Goal: Task Accomplishment & Management: Manage account settings

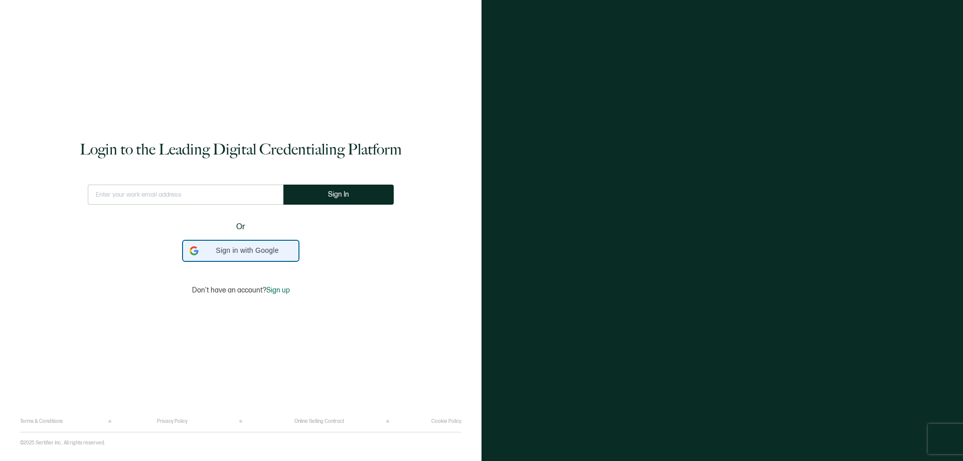
click at [261, 252] on span "Sign in with Google" at bounding box center [247, 250] width 89 height 11
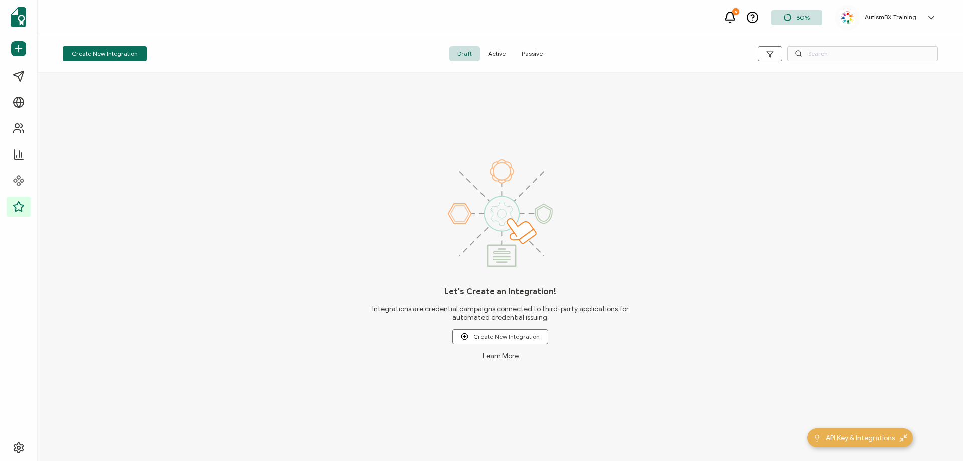
click at [260, 250] on div "Let's Create an Integration! Integrations are credential campaigns connected to…" at bounding box center [500, 267] width 925 height 388
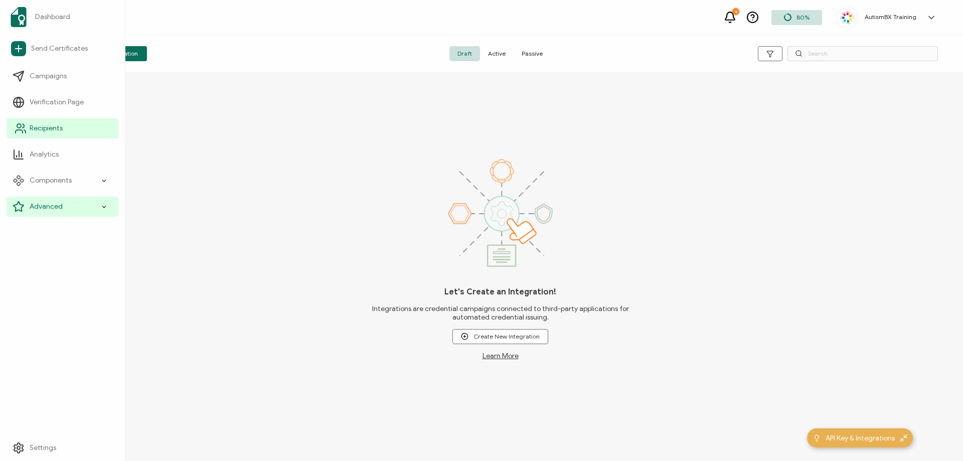
click at [18, 129] on icon at bounding box center [21, 128] width 12 height 12
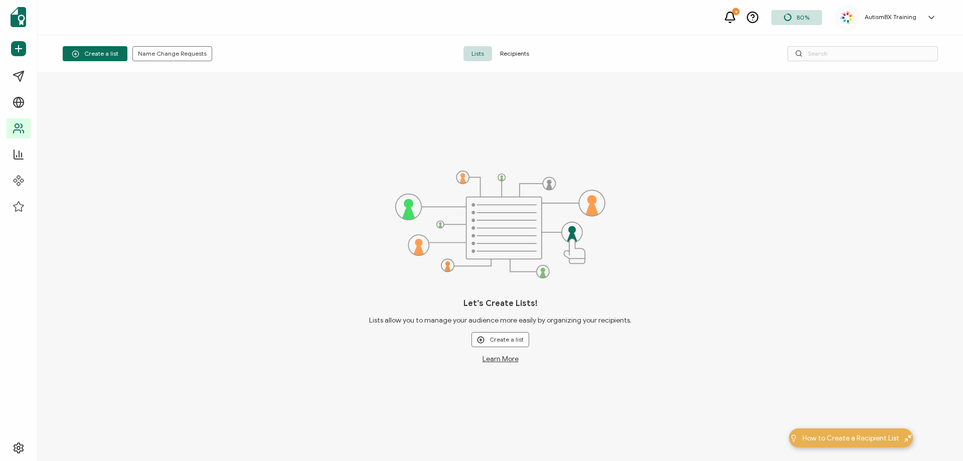
click at [519, 49] on span "Recipients" at bounding box center [514, 53] width 45 height 15
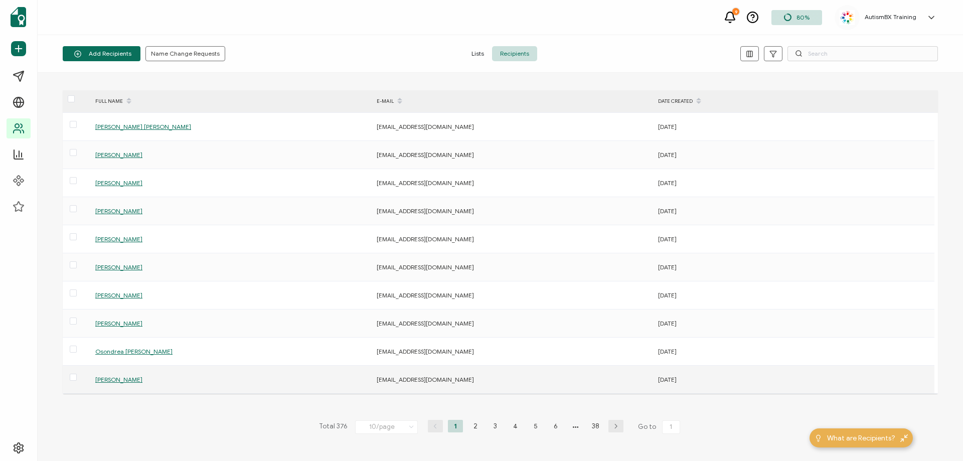
click at [115, 378] on span "[PERSON_NAME]" at bounding box center [118, 380] width 47 height 8
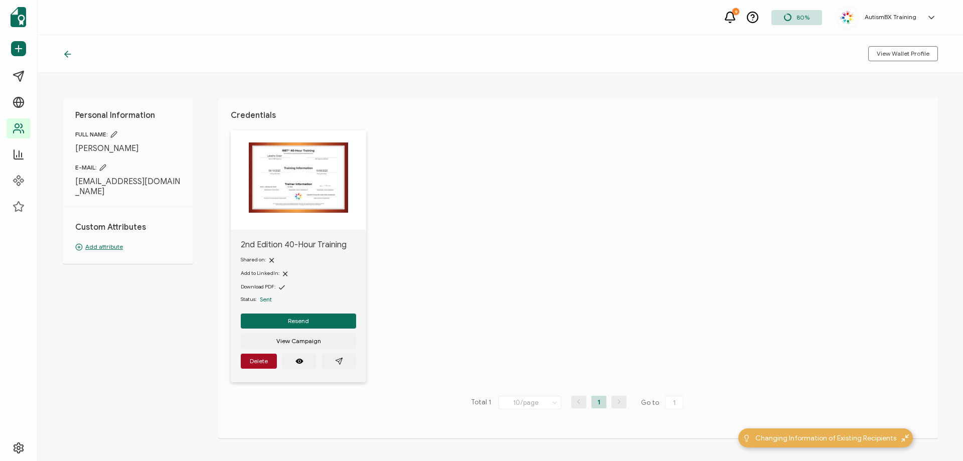
click at [67, 53] on icon at bounding box center [66, 54] width 3 height 6
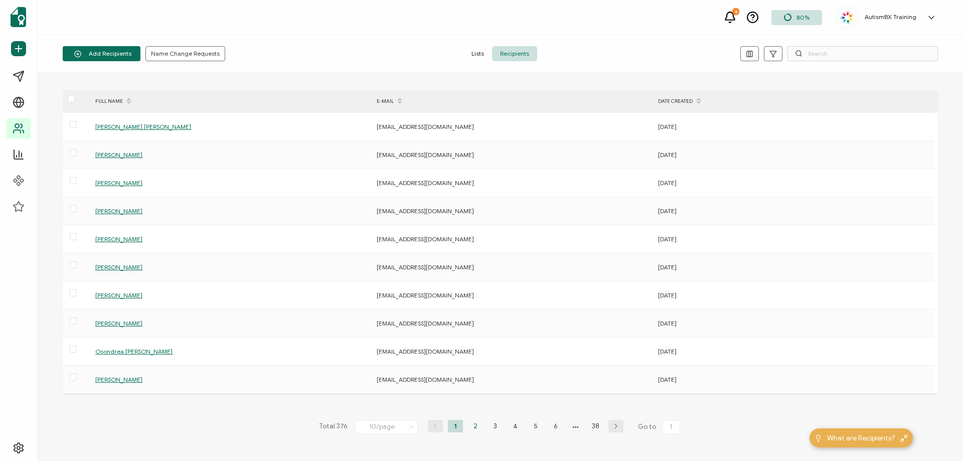
click at [469, 426] on li "2" at bounding box center [475, 426] width 15 height 13
click at [123, 324] on span "[PERSON_NAME]" at bounding box center [118, 324] width 47 height 8
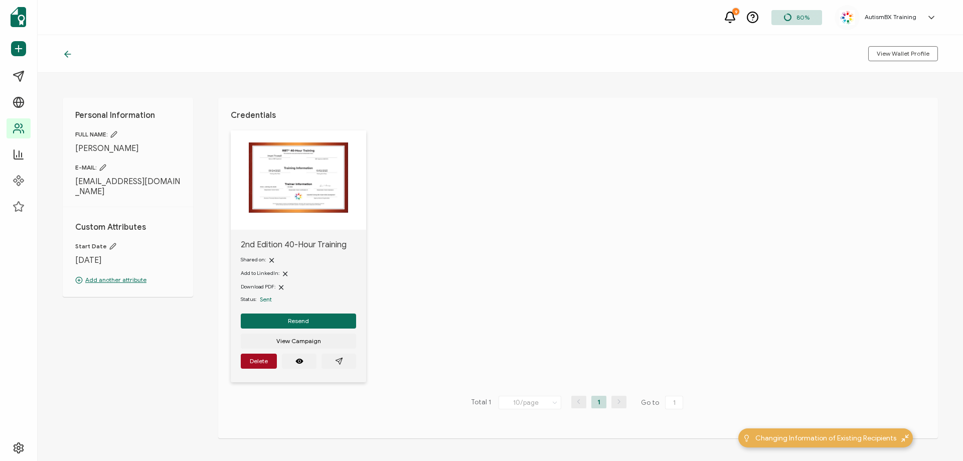
click at [65, 57] on icon at bounding box center [68, 54] width 10 height 10
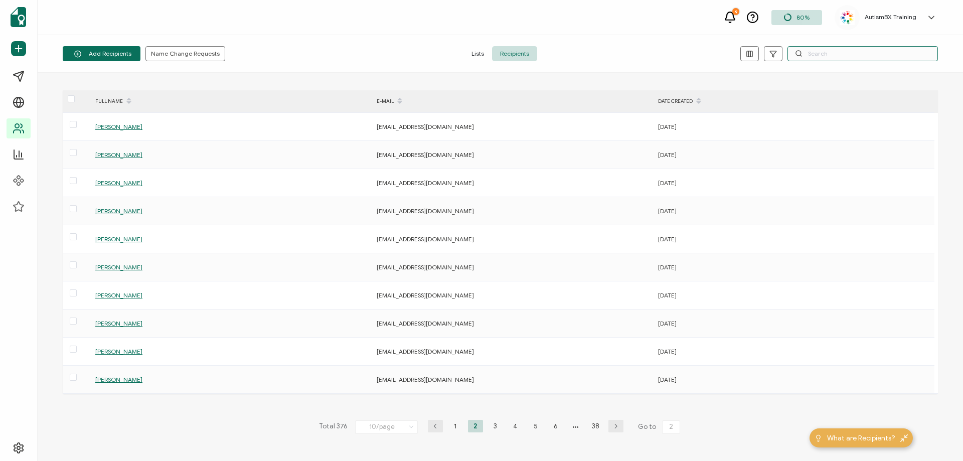
click at [818, 60] on input "text" at bounding box center [862, 53] width 150 height 15
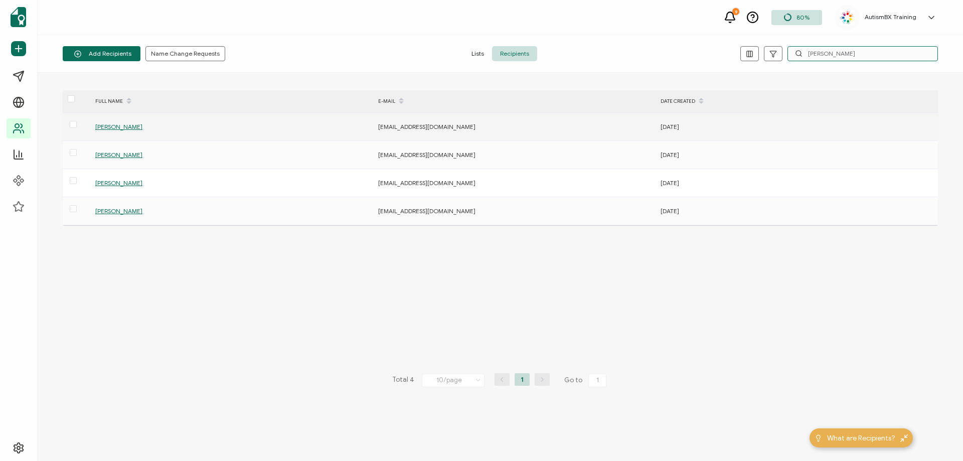
type input "[PERSON_NAME]"
click at [128, 124] on span "[PERSON_NAME]" at bounding box center [118, 127] width 47 height 8
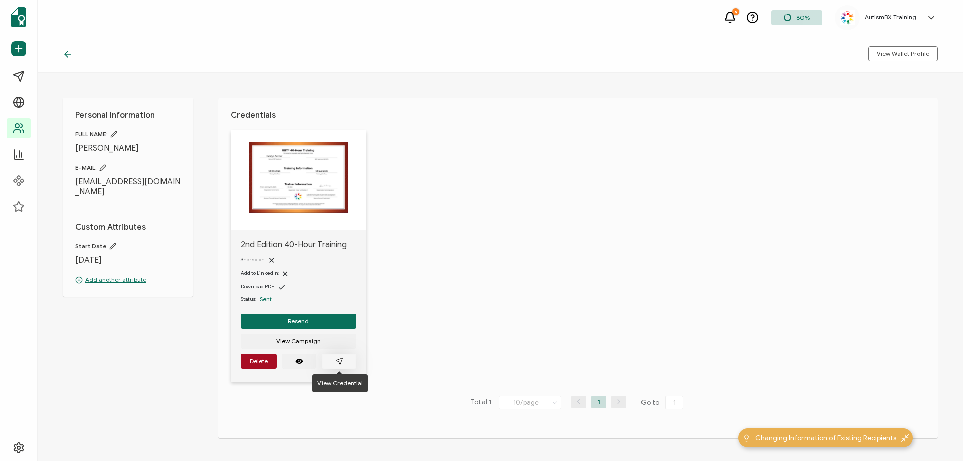
click at [350, 361] on button "button" at bounding box center [339, 361] width 35 height 15
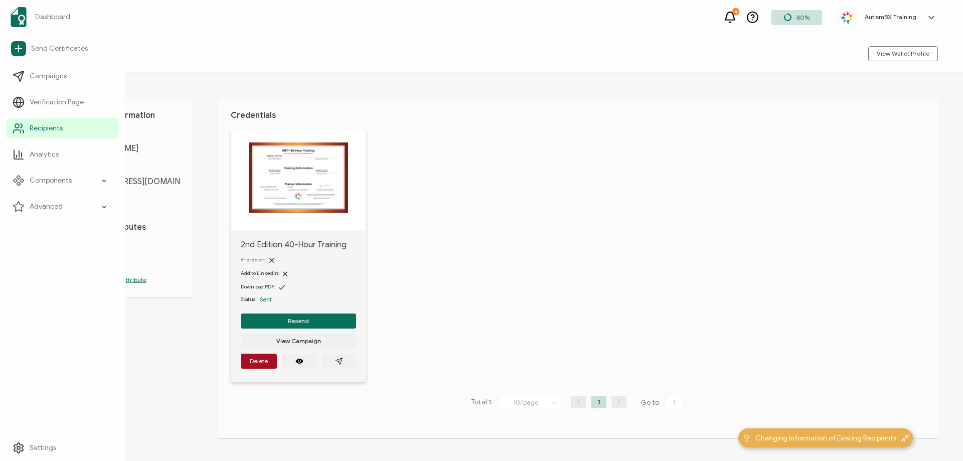
drag, startPoint x: 23, startPoint y: 127, endPoint x: 5, endPoint y: 135, distance: 19.6
click at [22, 127] on icon at bounding box center [22, 126] width 2 height 4
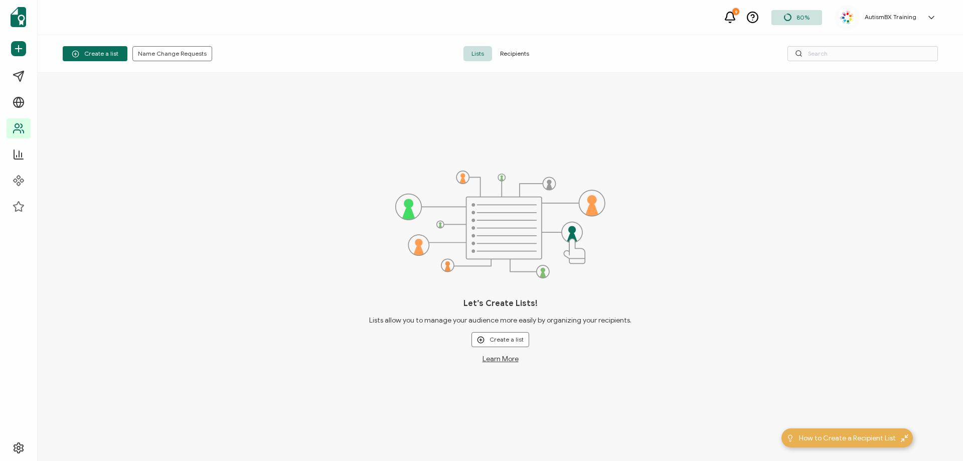
click at [504, 56] on span "Recipients" at bounding box center [514, 53] width 45 height 15
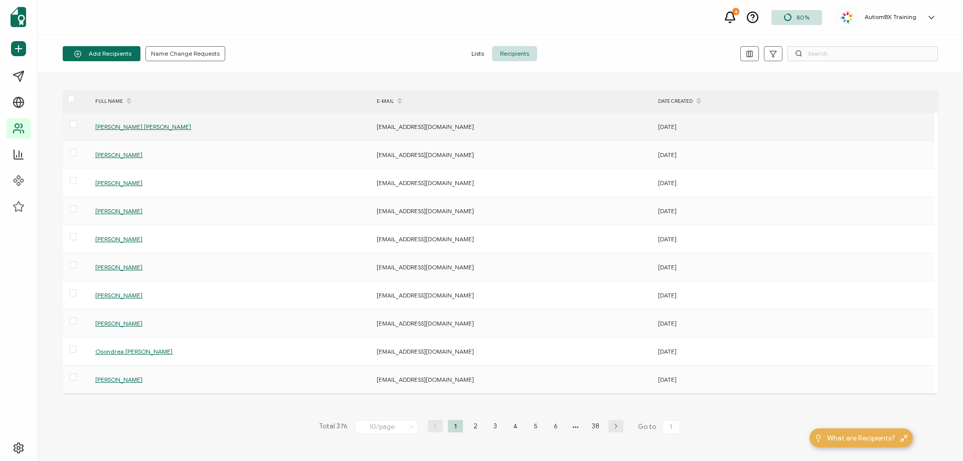
click at [128, 125] on span "[PERSON_NAME] [PERSON_NAME]" at bounding box center [143, 127] width 96 height 8
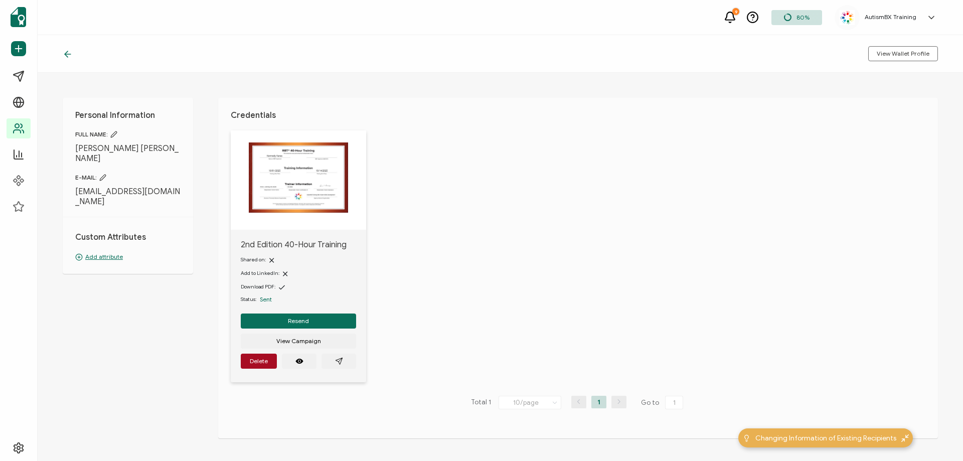
click at [95, 252] on p "Add attribute" at bounding box center [127, 256] width 105 height 9
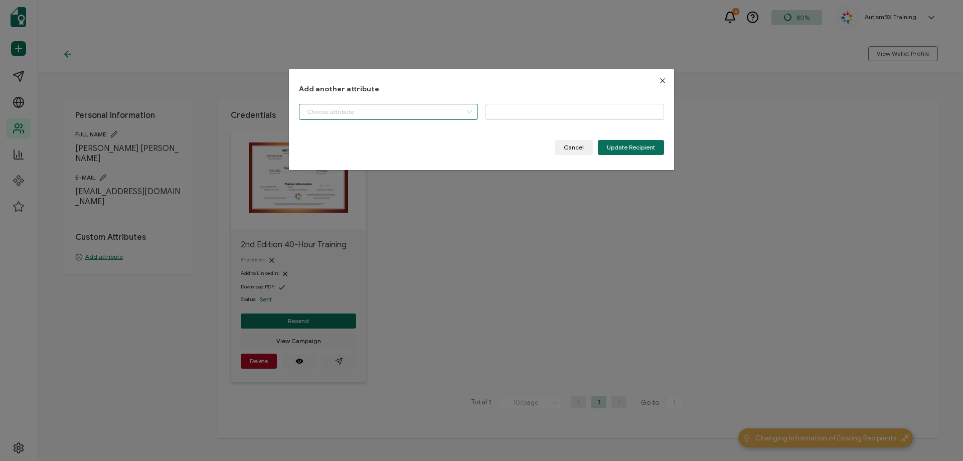
click at [405, 105] on input "dialog" at bounding box center [388, 112] width 179 height 16
click at [406, 115] on input "dialog" at bounding box center [388, 112] width 179 height 16
click at [385, 118] on input "dialog" at bounding box center [388, 112] width 179 height 16
click at [374, 135] on li "Start Date" at bounding box center [389, 137] width 185 height 17
type input "Start Date"
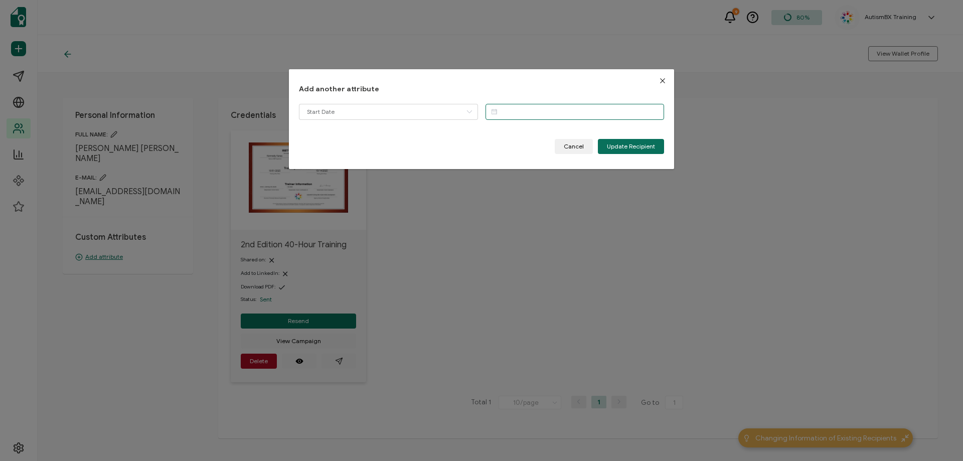
click at [513, 112] on input "dialog" at bounding box center [575, 112] width 179 height 16
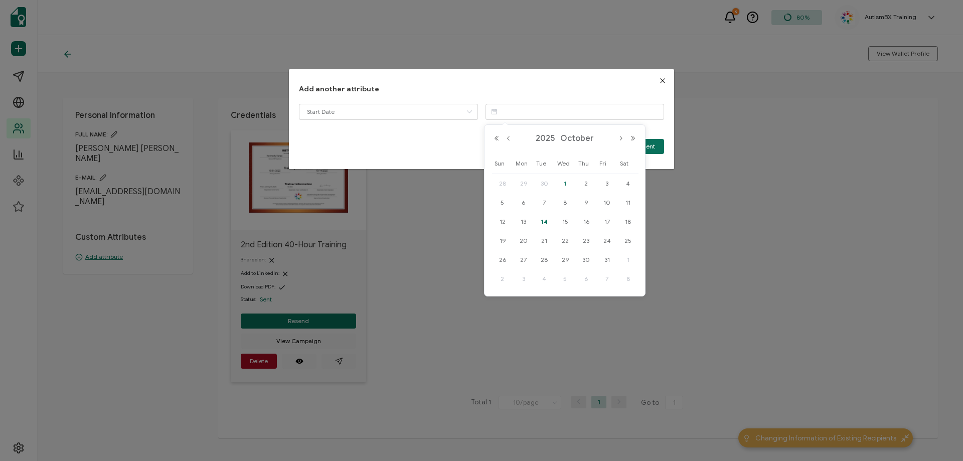
click at [567, 182] on span "1" at bounding box center [565, 184] width 12 height 12
type input "[DATE]"
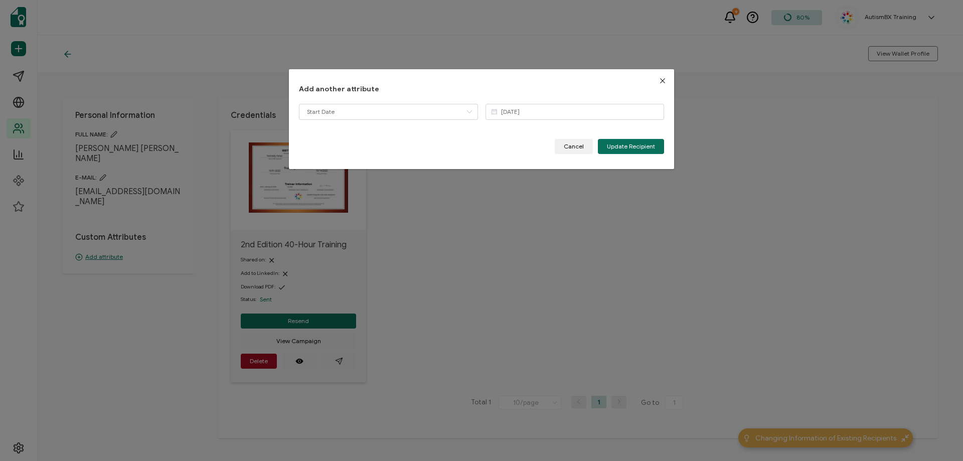
click at [593, 157] on div "Add another attribute Start Date [DATE] Please enter a valid name. Cancel Updat…" at bounding box center [481, 119] width 385 height 100
click at [607, 148] on span "Update Recipient" at bounding box center [631, 146] width 48 height 6
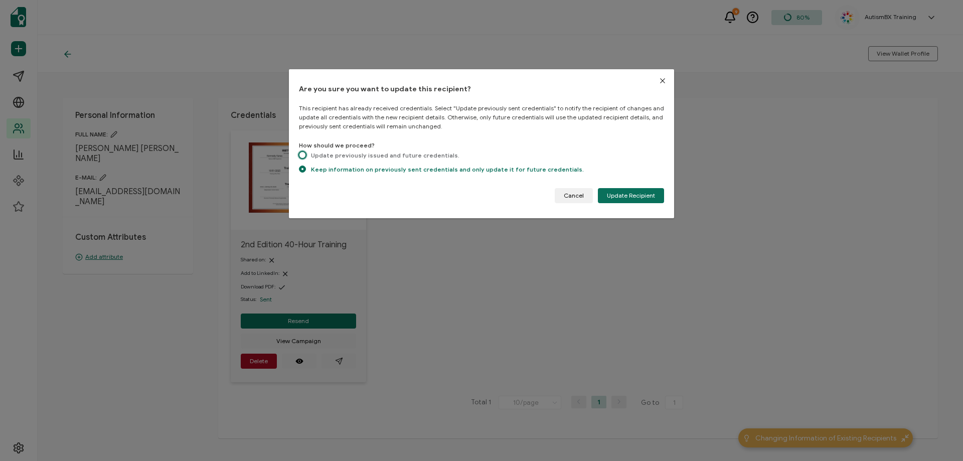
click at [303, 156] on span "dialog" at bounding box center [302, 154] width 7 height 7
click at [303, 156] on input "Update previously issued and future credentials." at bounding box center [302, 155] width 7 height 9
radio input "true"
radio input "false"
click at [637, 190] on button "Update Recipient" at bounding box center [631, 195] width 66 height 15
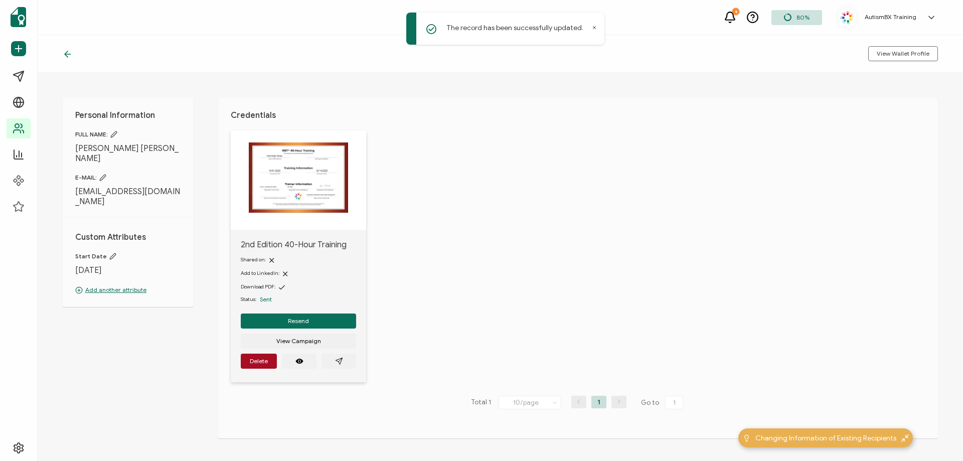
click at [67, 48] on div "View Wallet Profile" at bounding box center [500, 54] width 925 height 38
click at [68, 58] on icon at bounding box center [68, 54] width 10 height 10
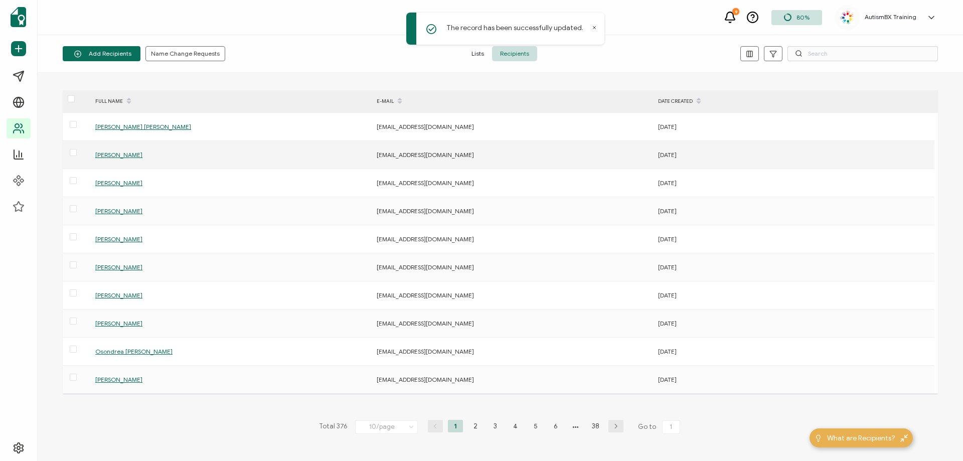
click at [109, 156] on span "[PERSON_NAME]" at bounding box center [118, 155] width 47 height 8
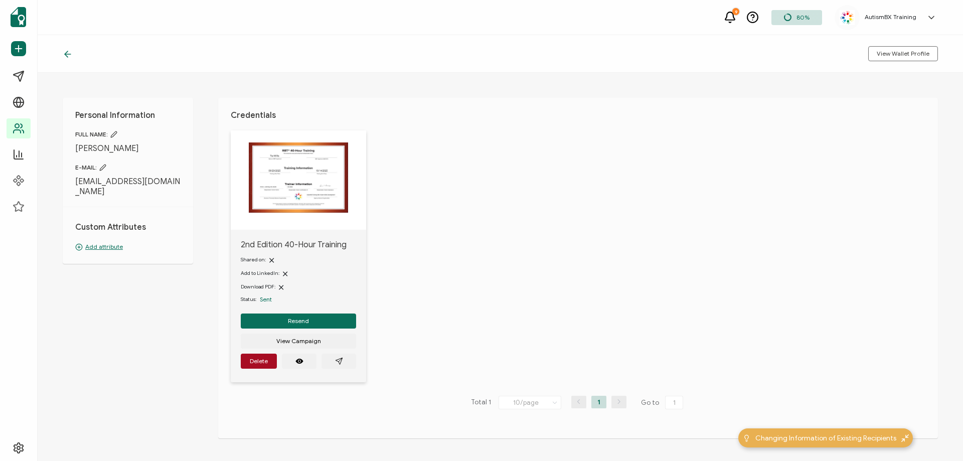
click at [107, 242] on p "Add attribute" at bounding box center [127, 246] width 105 height 9
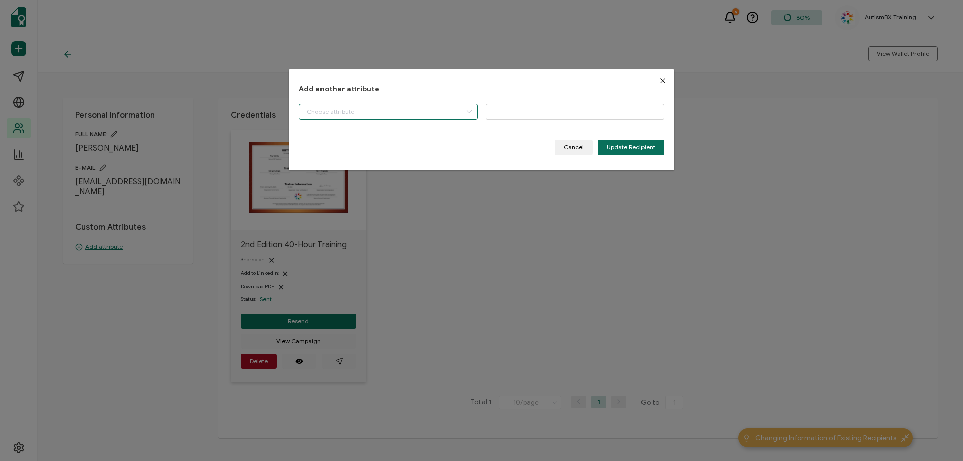
click at [402, 104] on input "dialog" at bounding box center [388, 112] width 179 height 16
click at [395, 145] on li "Start Date" at bounding box center [389, 137] width 185 height 17
type input "Start Date"
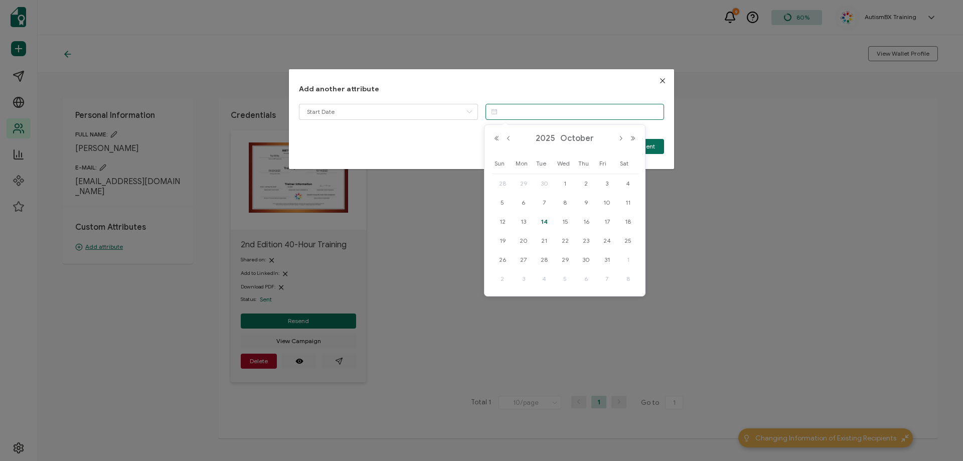
click at [571, 108] on input "dialog" at bounding box center [575, 112] width 179 height 16
click at [524, 185] on span "29" at bounding box center [524, 184] width 12 height 12
type input "[DATE]"
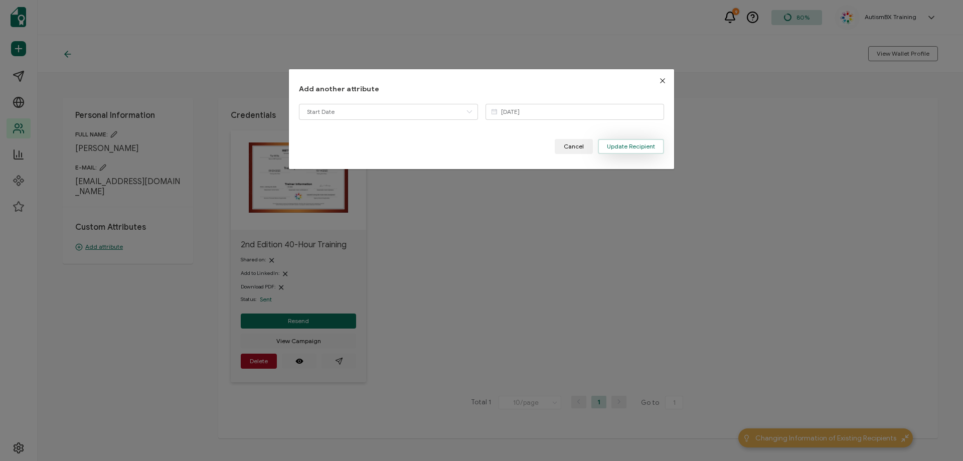
click at [617, 141] on button "Update Recipient" at bounding box center [631, 146] width 66 height 15
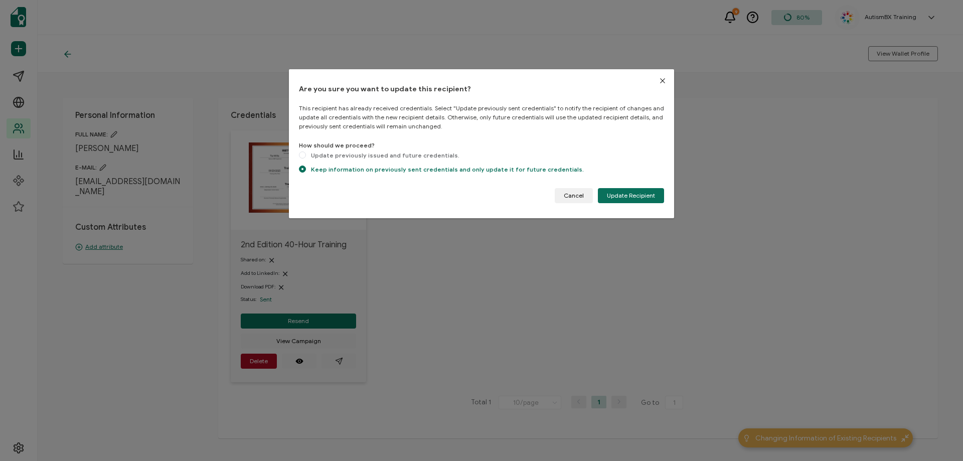
click at [298, 153] on div "Are you sure you want to update this recipient? This recipient has already rece…" at bounding box center [481, 143] width 385 height 149
click at [304, 154] on span "dialog" at bounding box center [302, 154] width 7 height 7
click at [304, 154] on input "Update previously issued and future credentials." at bounding box center [302, 155] width 7 height 9
radio input "true"
radio input "false"
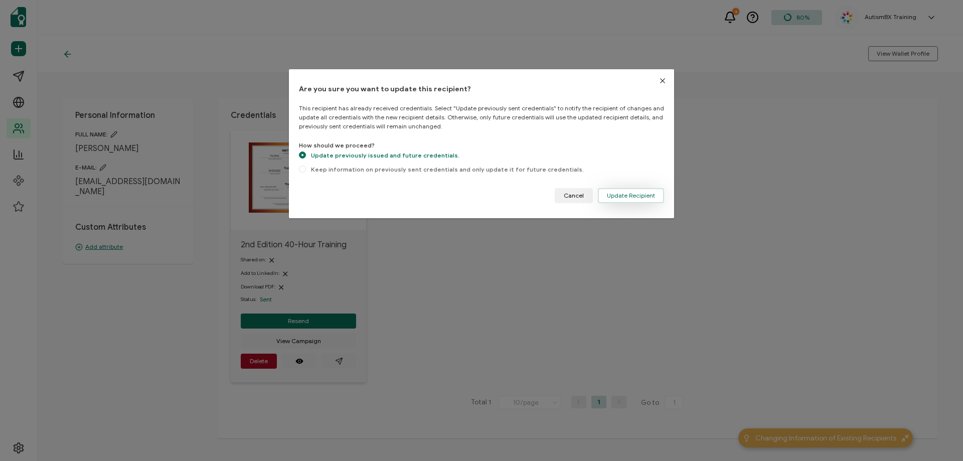
click at [655, 192] on button "Update Recipient" at bounding box center [631, 195] width 66 height 15
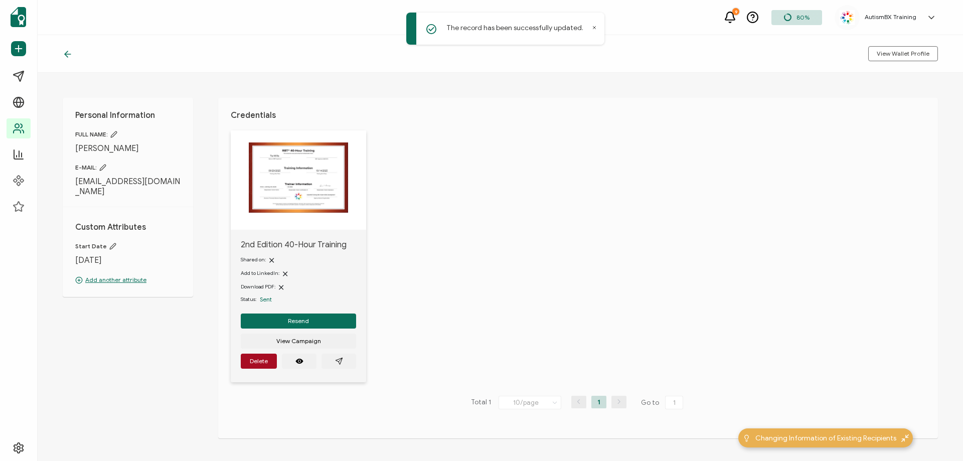
click at [67, 56] on icon at bounding box center [68, 54] width 10 height 10
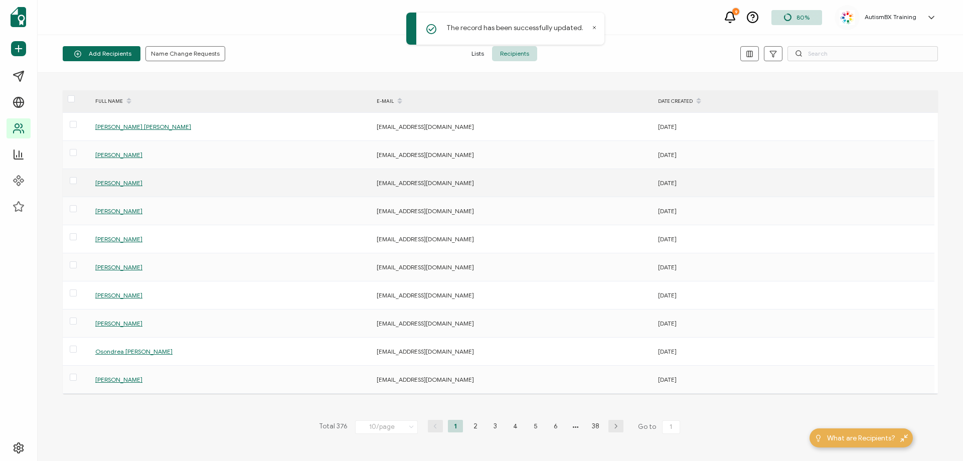
click at [115, 182] on span "[PERSON_NAME]" at bounding box center [118, 183] width 47 height 8
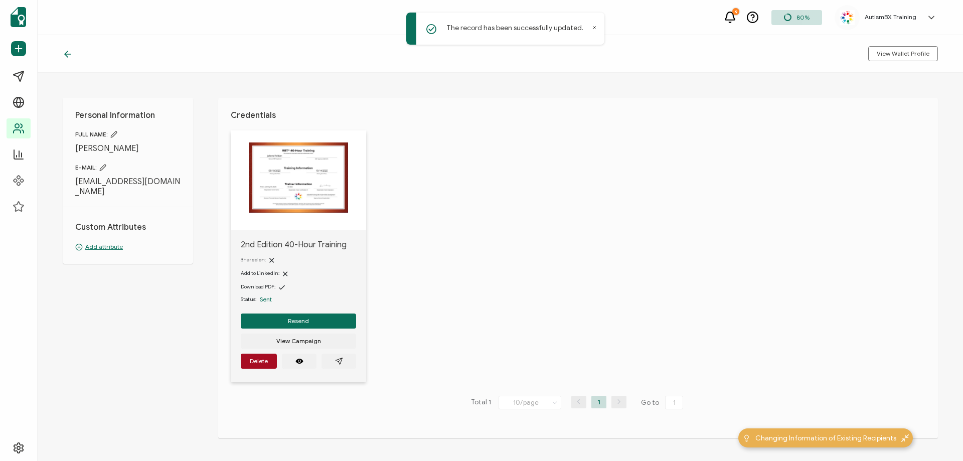
click at [96, 242] on p "Add attribute" at bounding box center [127, 246] width 105 height 9
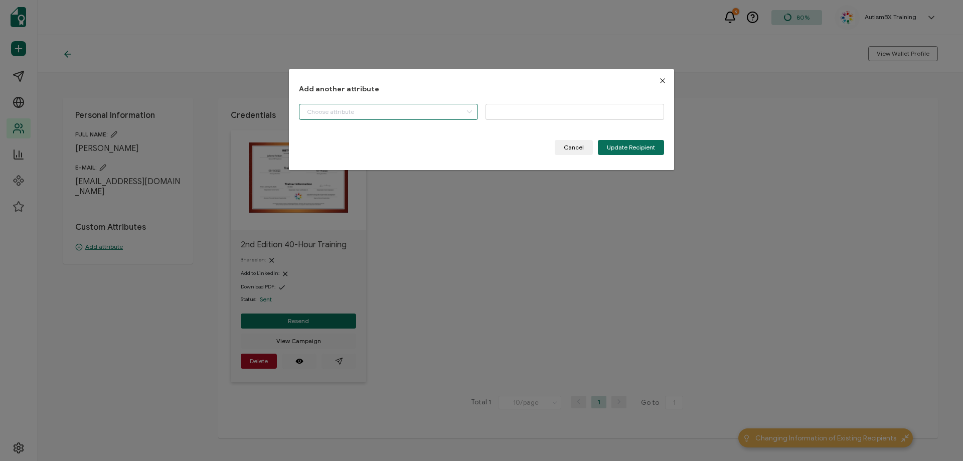
click at [337, 110] on input "dialog" at bounding box center [388, 112] width 179 height 16
drag, startPoint x: 337, startPoint y: 130, endPoint x: 402, endPoint y: 119, distance: 65.6
click at [337, 130] on li "Start Date" at bounding box center [389, 137] width 185 height 17
type input "Start Date"
click at [573, 111] on input "dialog" at bounding box center [575, 112] width 179 height 16
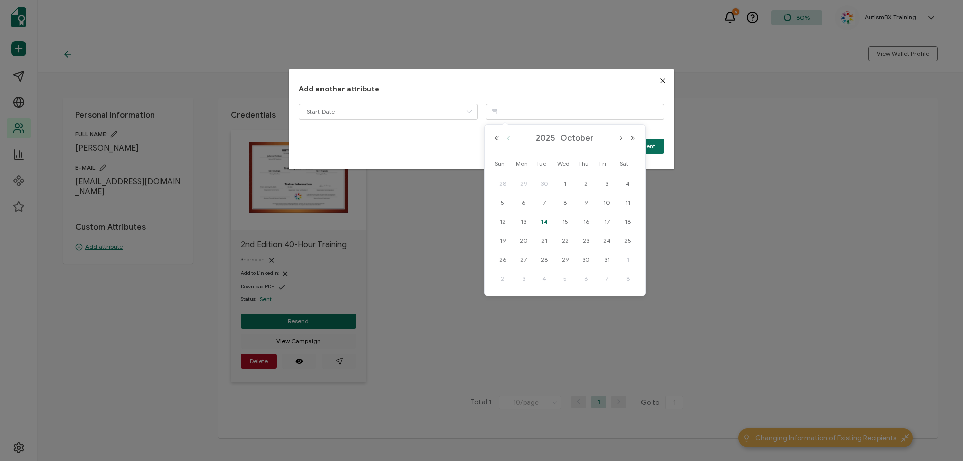
click at [511, 140] on button "Previous Month" at bounding box center [509, 138] width 12 height 7
click at [590, 220] on span "18" at bounding box center [586, 222] width 12 height 12
type input "[DATE]"
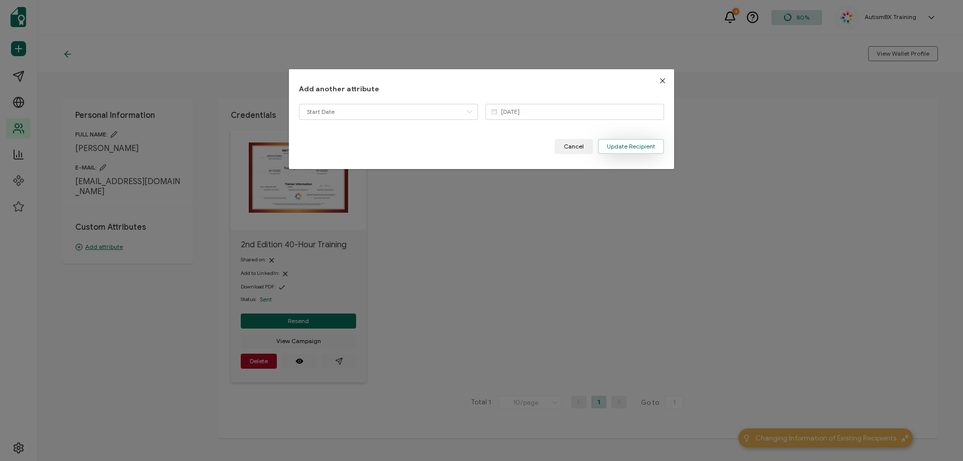
click at [628, 146] on span "Update Recipient" at bounding box center [631, 146] width 48 height 6
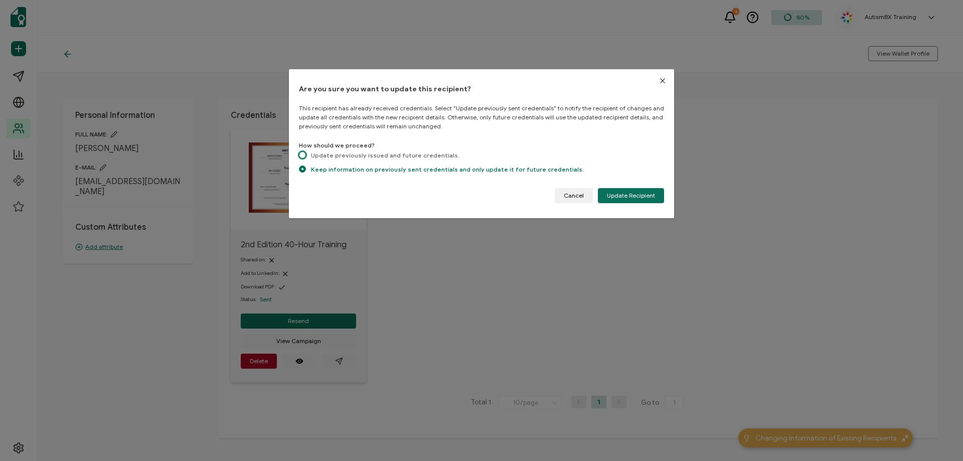
click at [301, 156] on span "dialog" at bounding box center [302, 154] width 7 height 7
click at [301, 156] on input "Update previously issued and future credentials." at bounding box center [302, 155] width 7 height 9
radio input "true"
radio input "false"
click at [620, 191] on button "Update Recipient" at bounding box center [631, 195] width 66 height 15
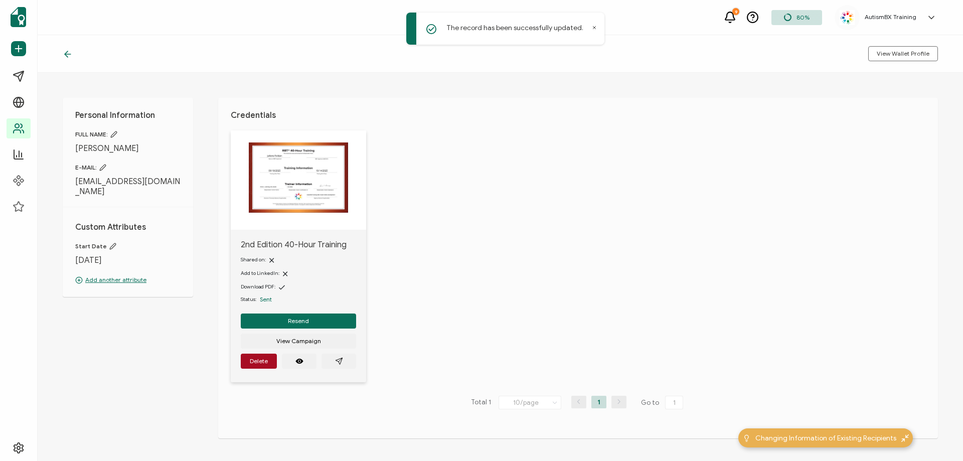
click at [69, 52] on icon at bounding box center [68, 54] width 10 height 10
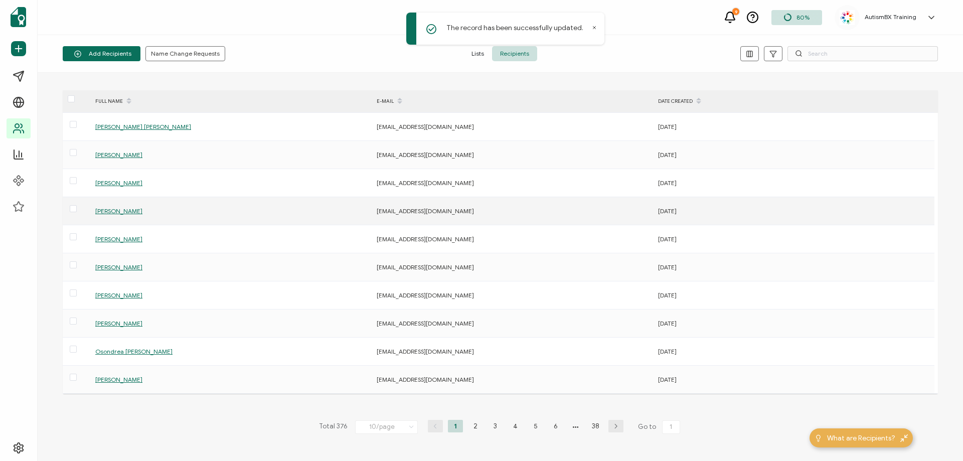
click at [120, 206] on div "[PERSON_NAME]" at bounding box center [230, 211] width 280 height 12
click at [123, 214] on span "[PERSON_NAME]" at bounding box center [118, 211] width 47 height 8
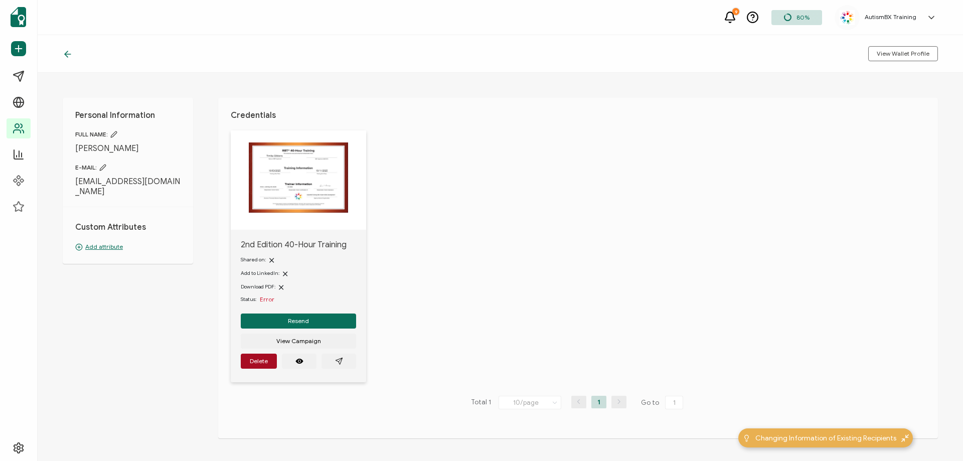
click at [92, 242] on p "Add attribute" at bounding box center [127, 246] width 105 height 9
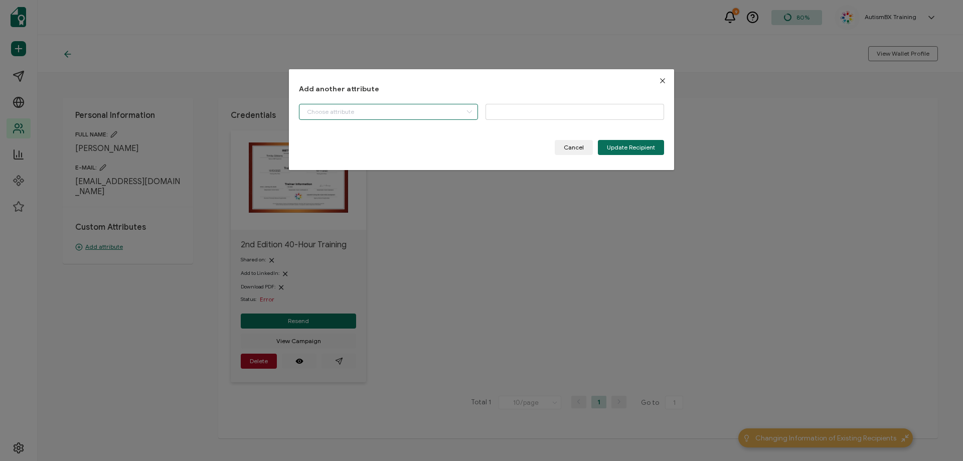
click at [396, 112] on input "dialog" at bounding box center [388, 112] width 179 height 16
click at [386, 135] on li "Start Date" at bounding box center [389, 137] width 185 height 17
type input "Start Date"
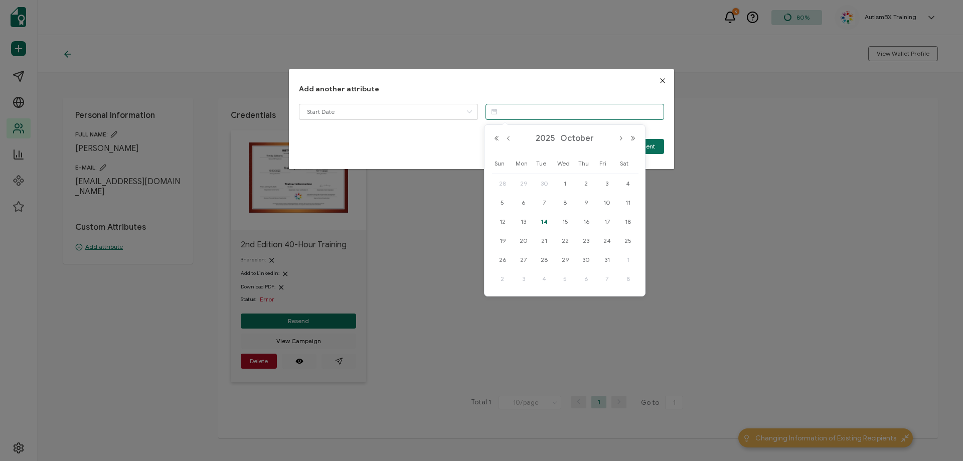
click at [553, 113] on input "dialog" at bounding box center [575, 112] width 179 height 16
click at [607, 185] on span "3" at bounding box center [607, 184] width 12 height 12
type input "[DATE]"
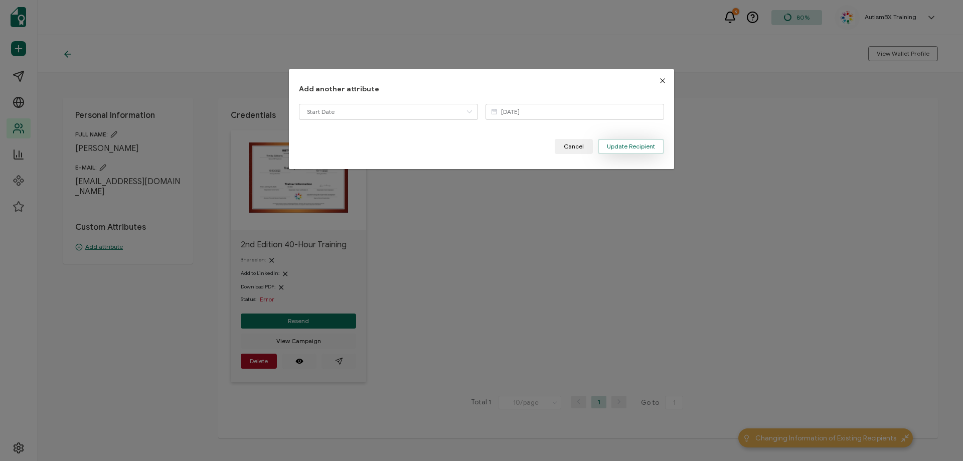
click at [629, 149] on span "Update Recipient" at bounding box center [631, 146] width 48 height 6
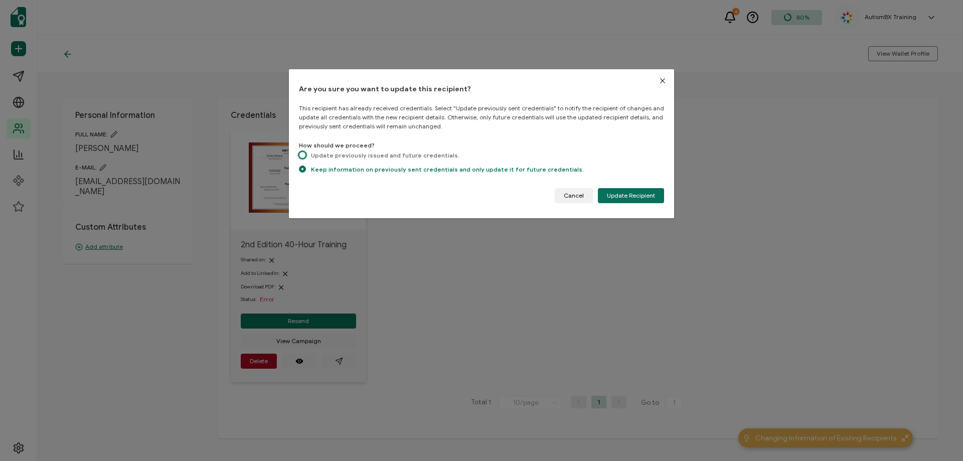
click at [302, 157] on span "dialog" at bounding box center [302, 154] width 7 height 7
click at [302, 157] on input "Update previously issued and future credentials." at bounding box center [302, 155] width 7 height 9
radio input "true"
radio input "false"
click at [624, 198] on span "Update Recipient" at bounding box center [631, 196] width 48 height 6
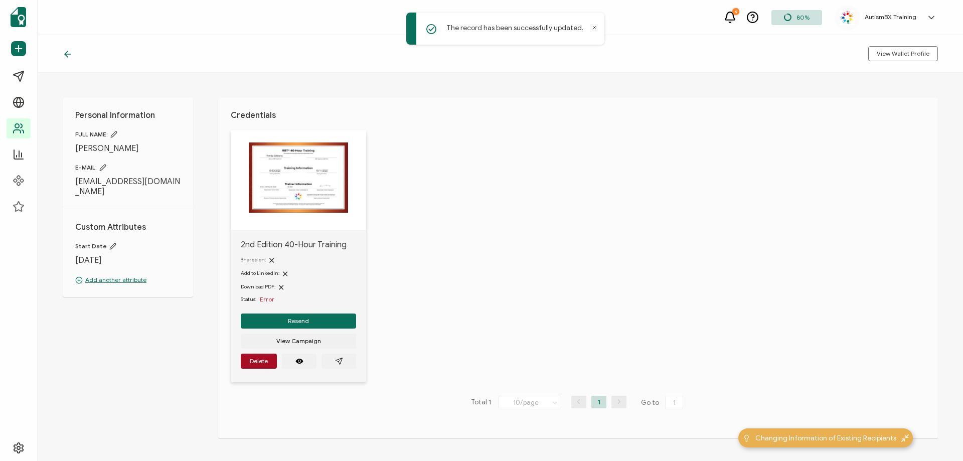
click at [63, 56] on icon at bounding box center [68, 54] width 10 height 10
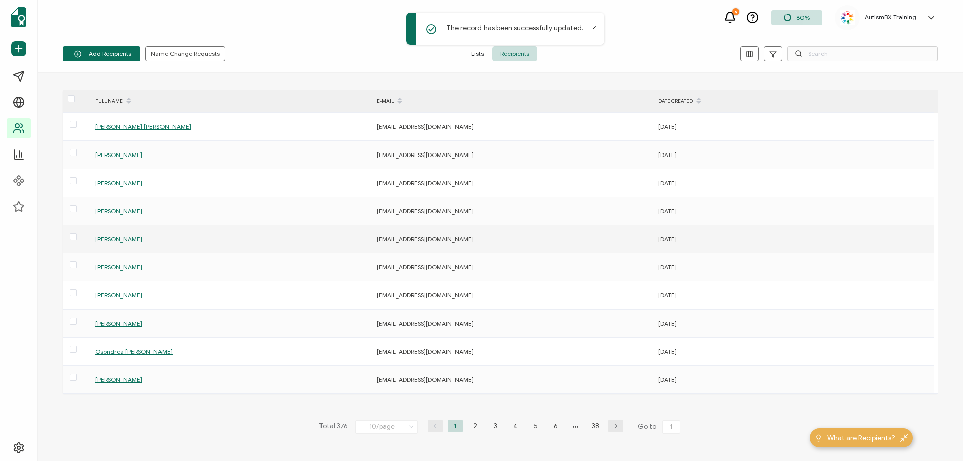
click at [139, 241] on span "[PERSON_NAME]" at bounding box center [118, 239] width 47 height 8
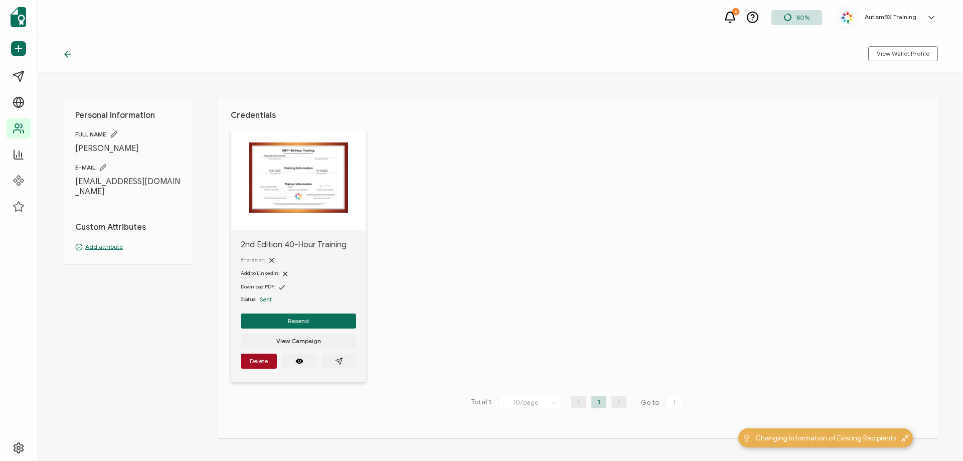
click at [99, 247] on p "Add attribute" at bounding box center [127, 246] width 105 height 9
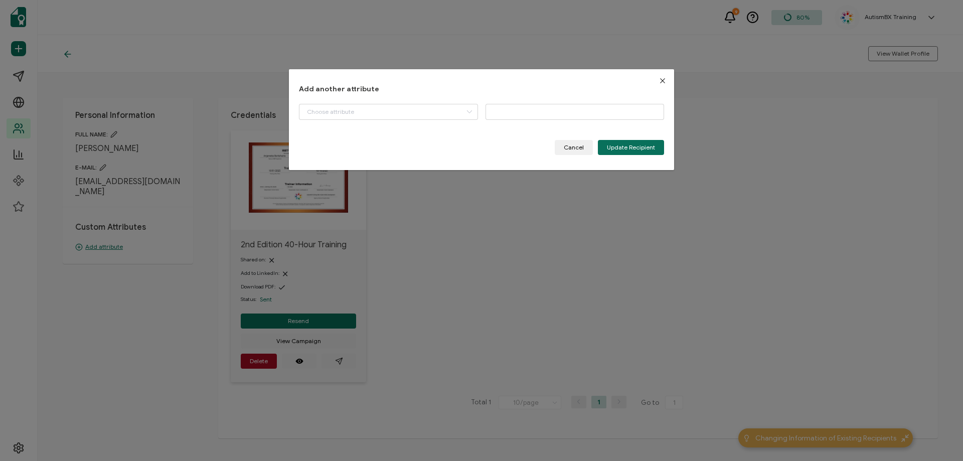
click at [440, 102] on div "Add another attribute Start Date BACB ID Please enter a valid name. Cancel Upda…" at bounding box center [481, 119] width 365 height 71
click at [439, 115] on input "dialog" at bounding box center [388, 112] width 179 height 16
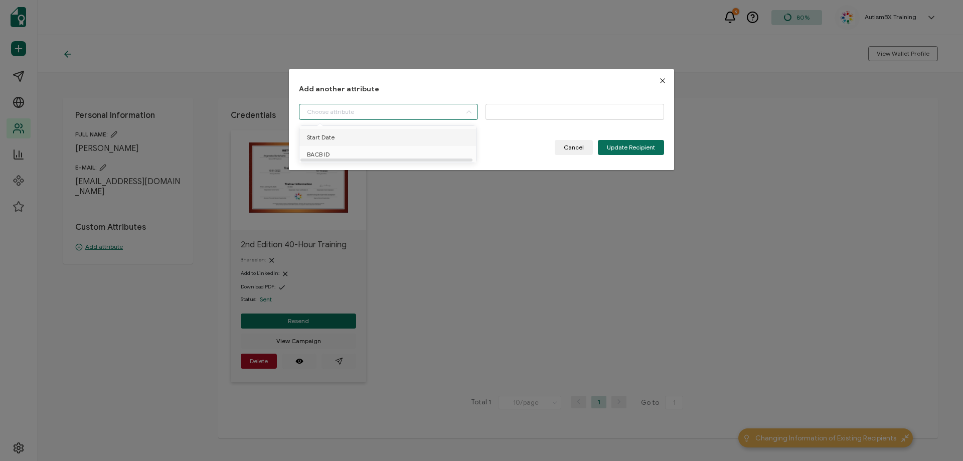
click at [418, 139] on li "Start Date" at bounding box center [389, 137] width 185 height 17
type input "Start Date"
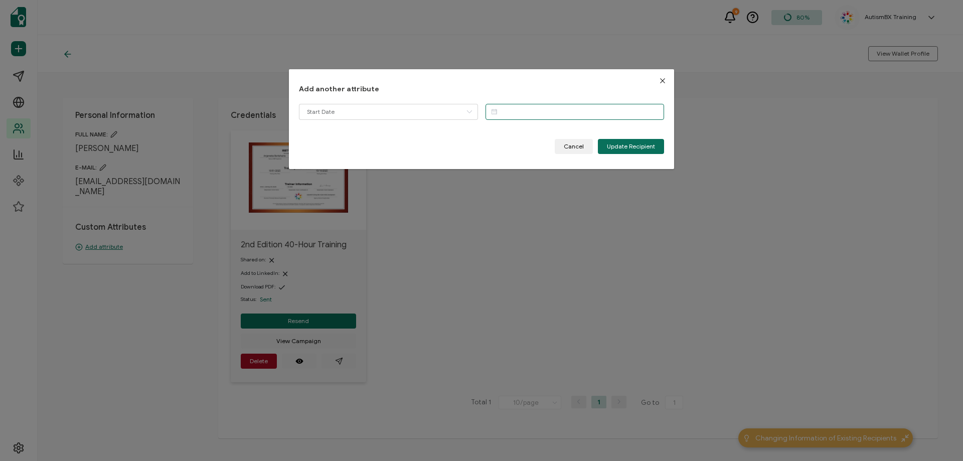
click at [577, 105] on input "dialog" at bounding box center [575, 112] width 179 height 16
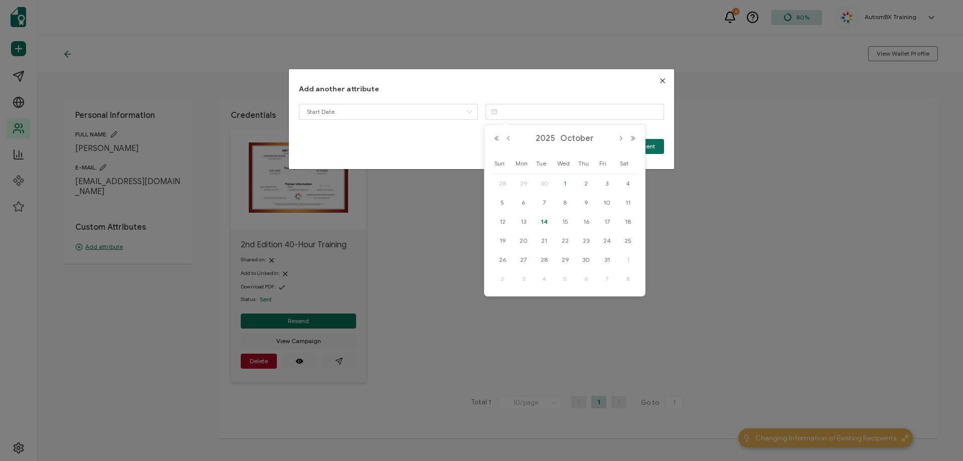
click at [568, 181] on span "1" at bounding box center [565, 184] width 12 height 12
type input "[DATE]"
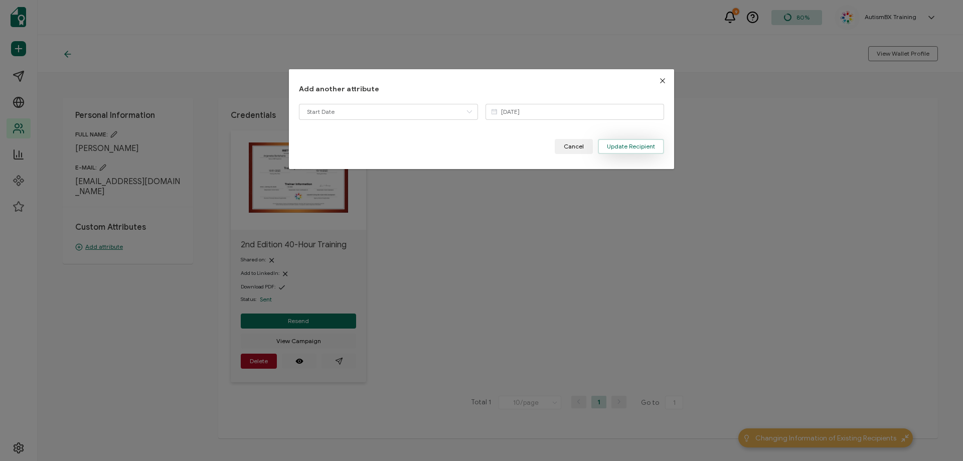
click at [607, 143] on span "Update Recipient" at bounding box center [631, 146] width 48 height 6
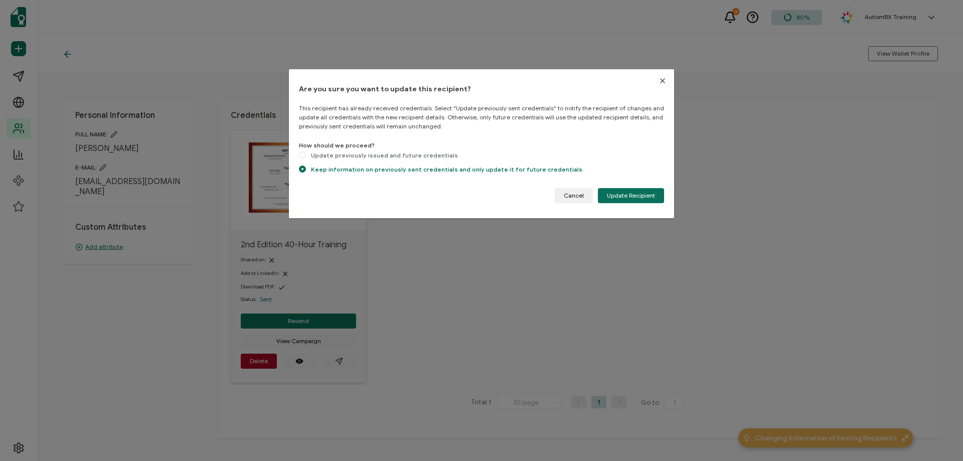
click at [298, 152] on div "Are you sure you want to update this recipient? This recipient has already rece…" at bounding box center [481, 143] width 385 height 149
click at [309, 153] on span "Update previously issued and future credentials." at bounding box center [382, 155] width 153 height 8
click at [306, 153] on input "Update previously issued and future credentials." at bounding box center [302, 155] width 7 height 9
radio input "true"
radio input "false"
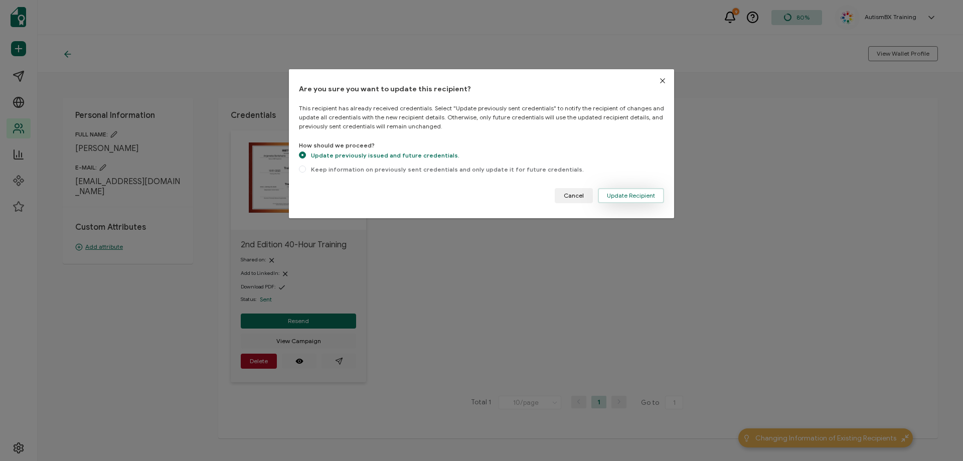
click at [625, 195] on span "Update Recipient" at bounding box center [631, 196] width 48 height 6
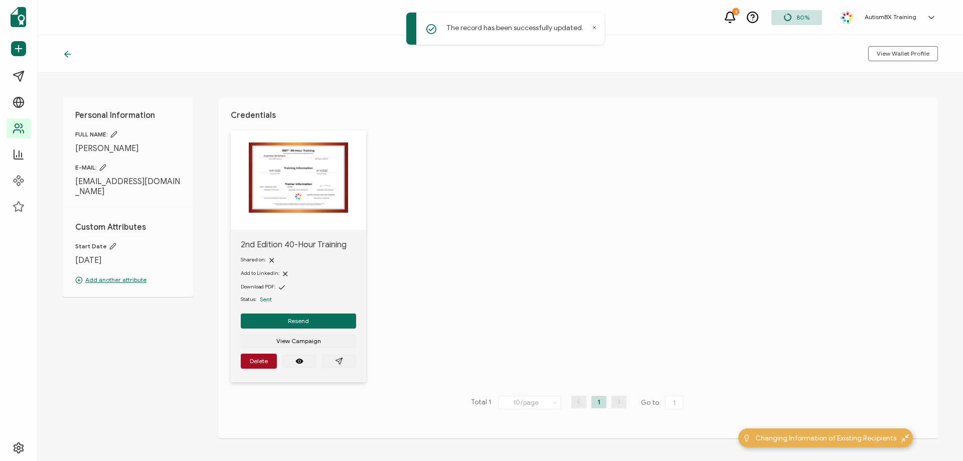
click at [68, 58] on icon at bounding box center [68, 54] width 10 height 10
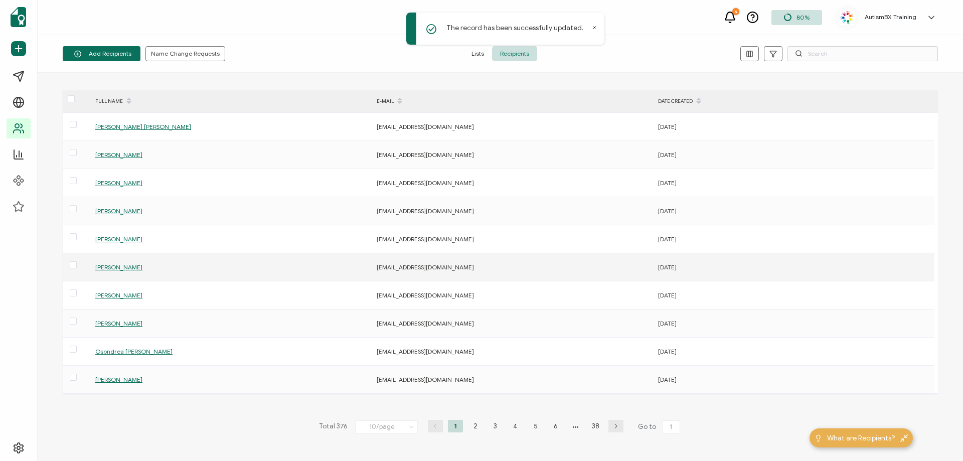
click at [133, 266] on span "[PERSON_NAME]" at bounding box center [118, 267] width 47 height 8
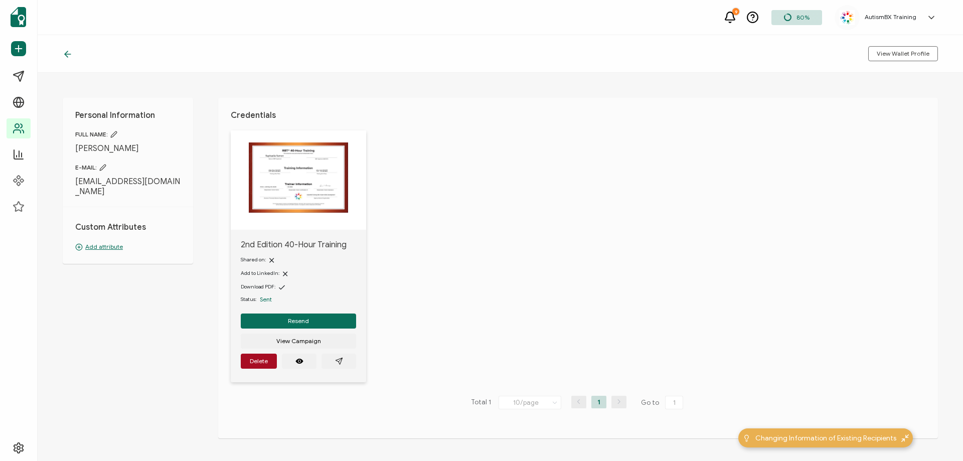
click at [105, 242] on p "Add attribute" at bounding box center [127, 246] width 105 height 9
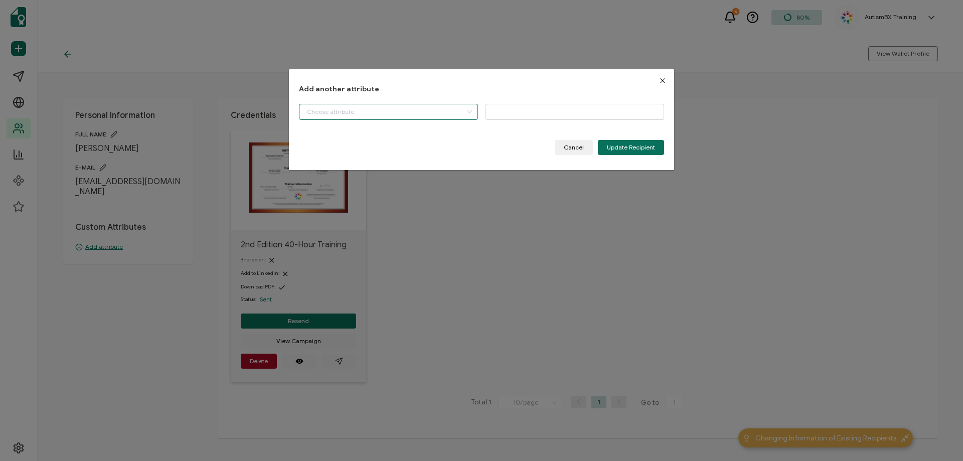
click at [378, 112] on input "dialog" at bounding box center [388, 112] width 179 height 16
click at [360, 138] on li "Start Date" at bounding box center [389, 137] width 185 height 17
type input "Start Date"
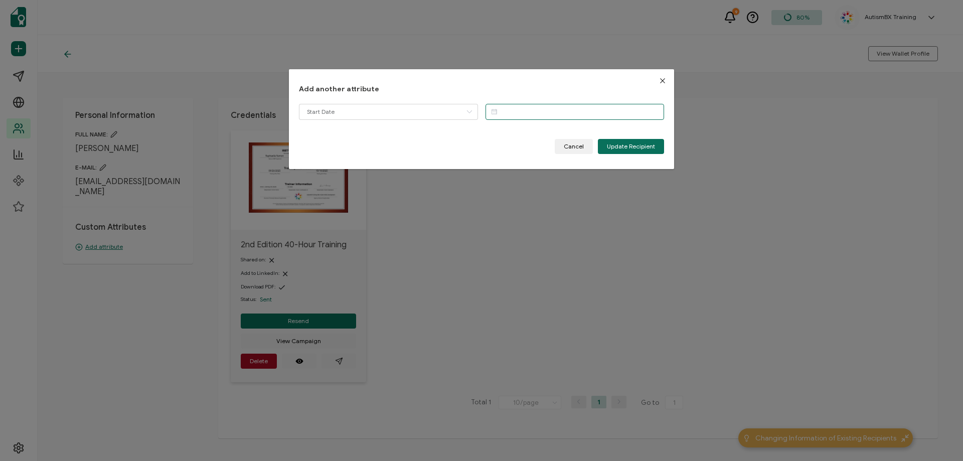
click at [513, 108] on input "dialog" at bounding box center [575, 112] width 179 height 16
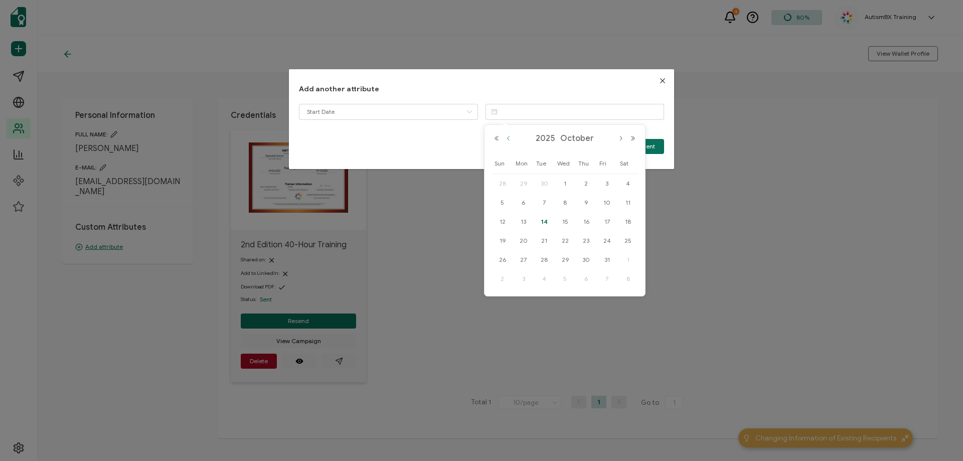
click at [509, 140] on button "Previous Month" at bounding box center [509, 138] width 12 height 7
click at [610, 239] on span "26" at bounding box center [607, 241] width 12 height 12
type input "[DATE]"
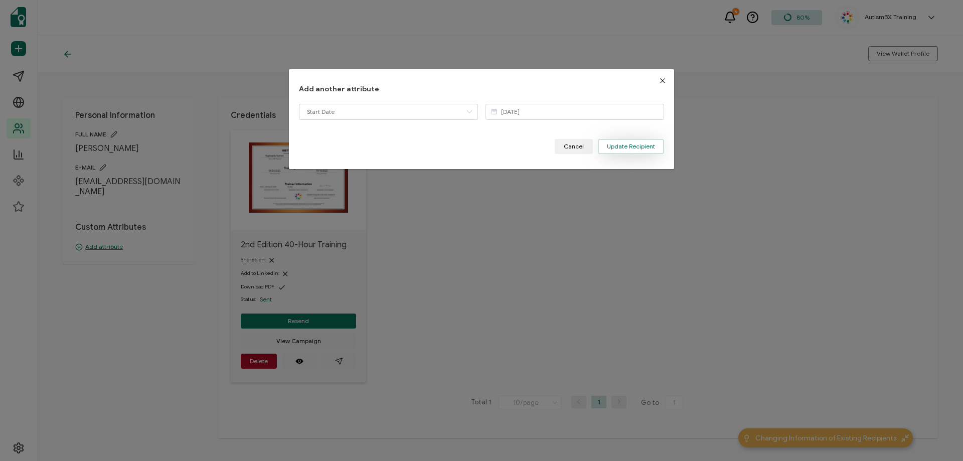
click at [618, 141] on button "Update Recipient" at bounding box center [631, 146] width 66 height 15
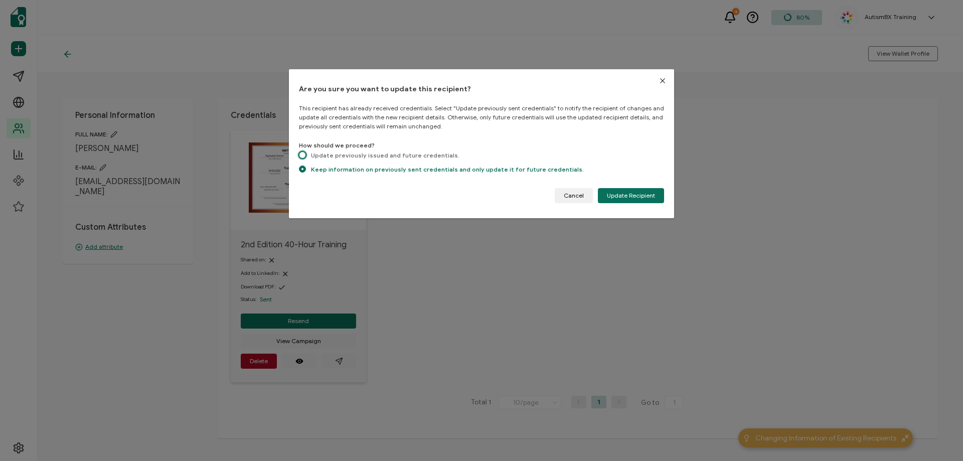
click at [304, 156] on span "dialog" at bounding box center [302, 154] width 7 height 7
click at [304, 156] on input "Update previously issued and future credentials." at bounding box center [302, 155] width 7 height 9
radio input "true"
radio input "false"
click at [655, 197] on button "Update Recipient" at bounding box center [631, 195] width 66 height 15
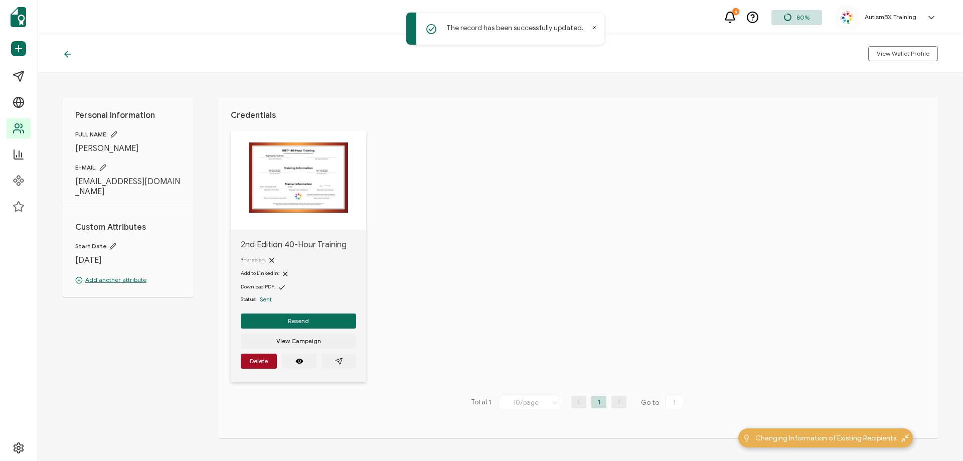
click at [66, 53] on icon at bounding box center [66, 54] width 3 height 6
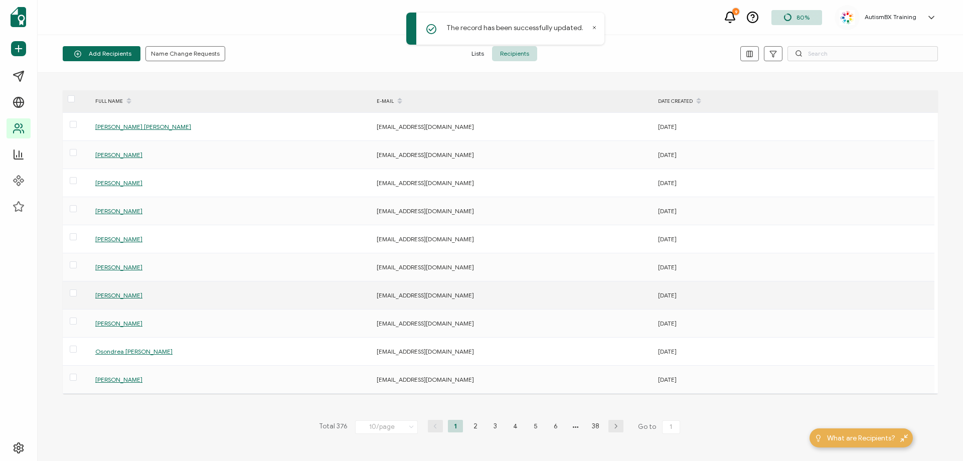
click at [114, 295] on span "[PERSON_NAME]" at bounding box center [118, 295] width 47 height 8
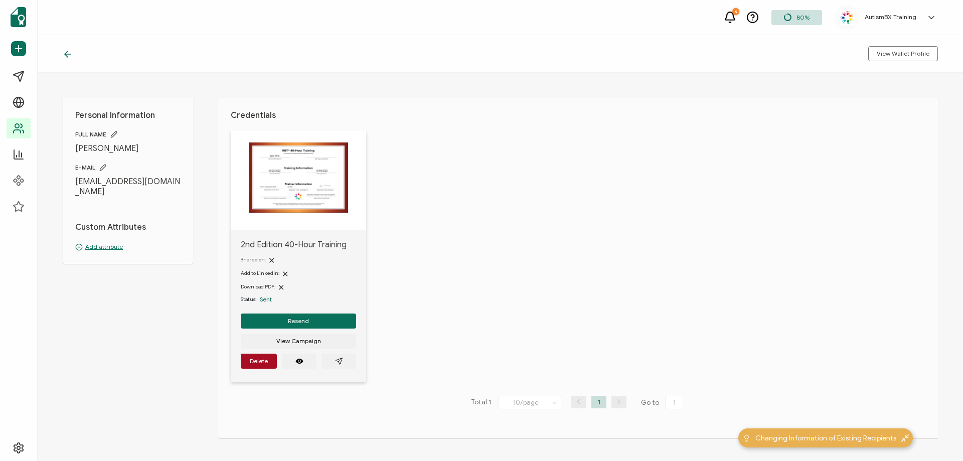
click at [104, 242] on p "Add attribute" at bounding box center [127, 246] width 105 height 9
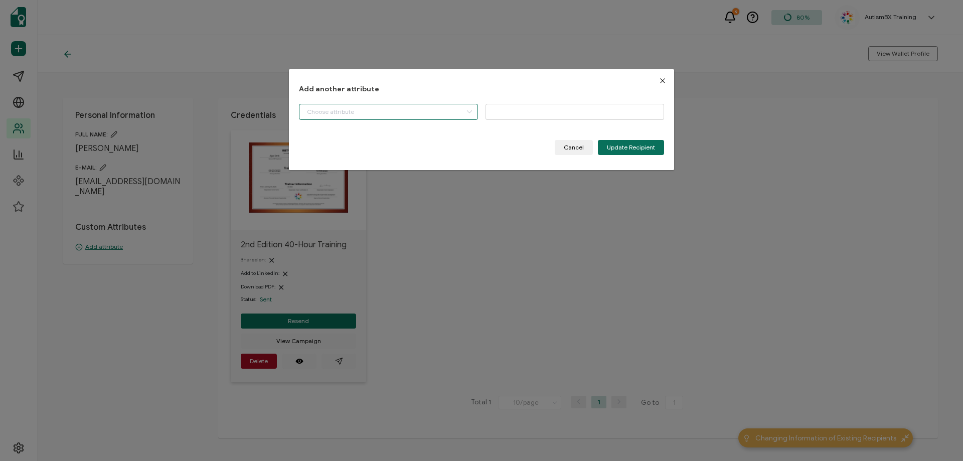
click at [338, 115] on input "dialog" at bounding box center [388, 112] width 179 height 16
click at [341, 139] on li "Start Date" at bounding box center [389, 137] width 185 height 17
type input "Start Date"
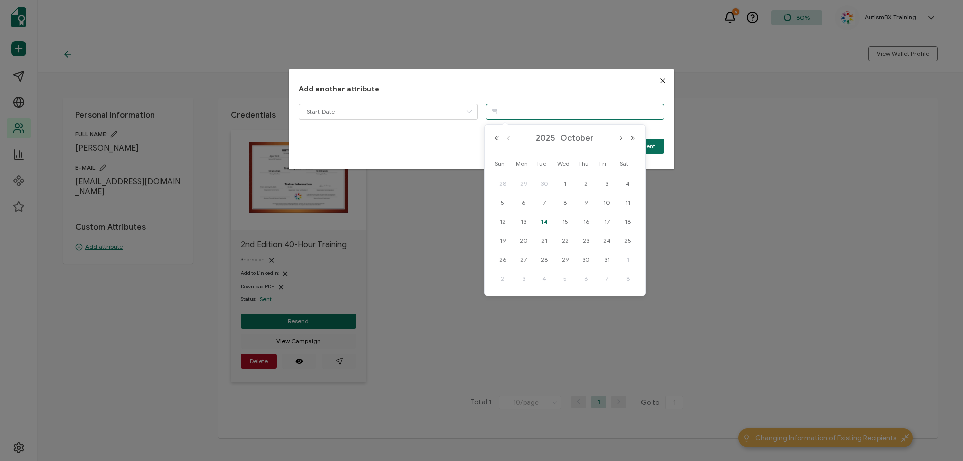
click at [514, 106] on input "dialog" at bounding box center [575, 112] width 179 height 16
click at [511, 137] on button "Previous Month" at bounding box center [509, 138] width 12 height 7
click at [592, 235] on div "25" at bounding box center [586, 240] width 21 height 15
type input "[DATE]"
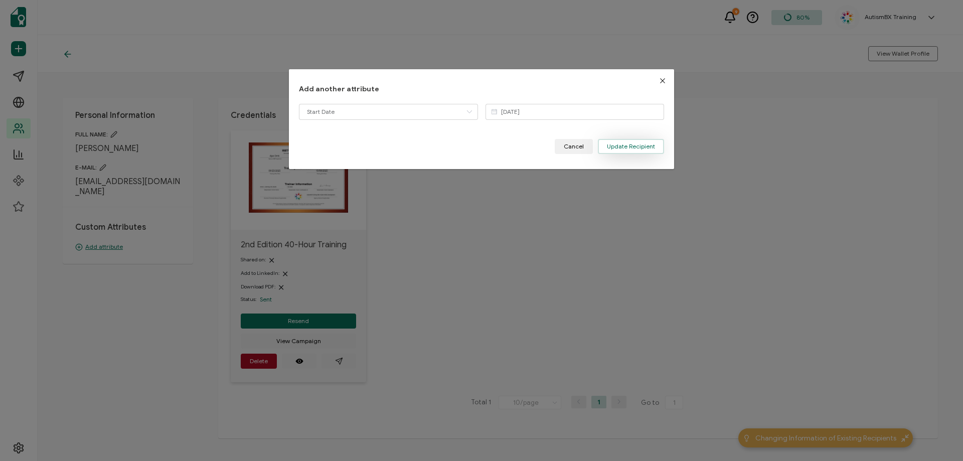
click at [630, 145] on span "Update Recipient" at bounding box center [631, 146] width 48 height 6
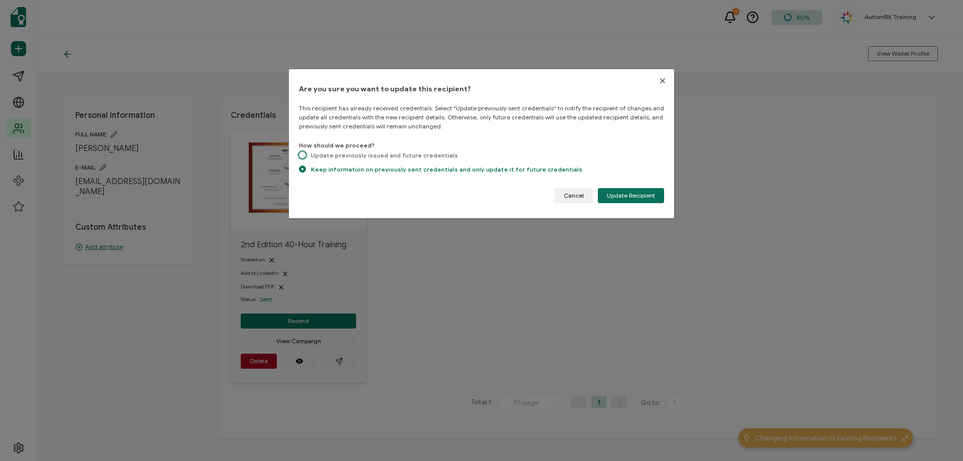
click at [301, 158] on span "dialog" at bounding box center [302, 155] width 7 height 9
click at [301, 158] on input "Update previously issued and future credentials." at bounding box center [302, 155] width 7 height 9
radio input "true"
radio input "false"
click at [651, 196] on span "Update Recipient" at bounding box center [631, 196] width 48 height 6
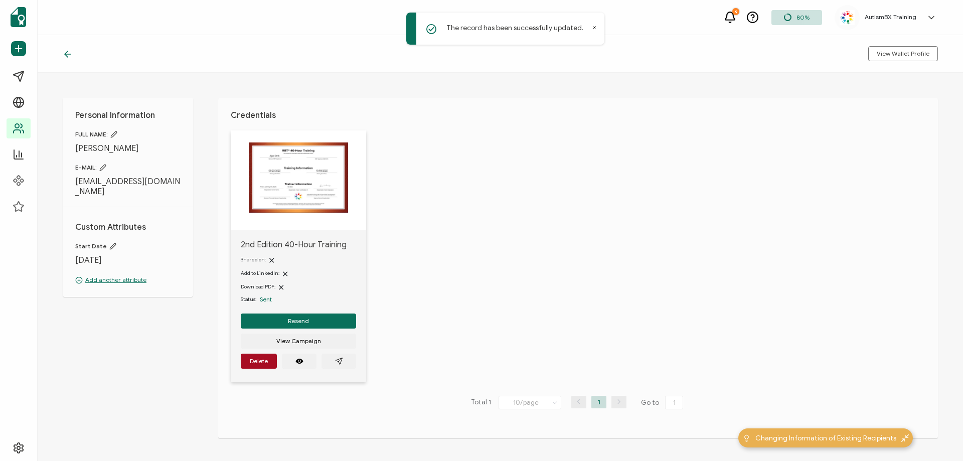
click at [66, 55] on icon at bounding box center [66, 54] width 3 height 6
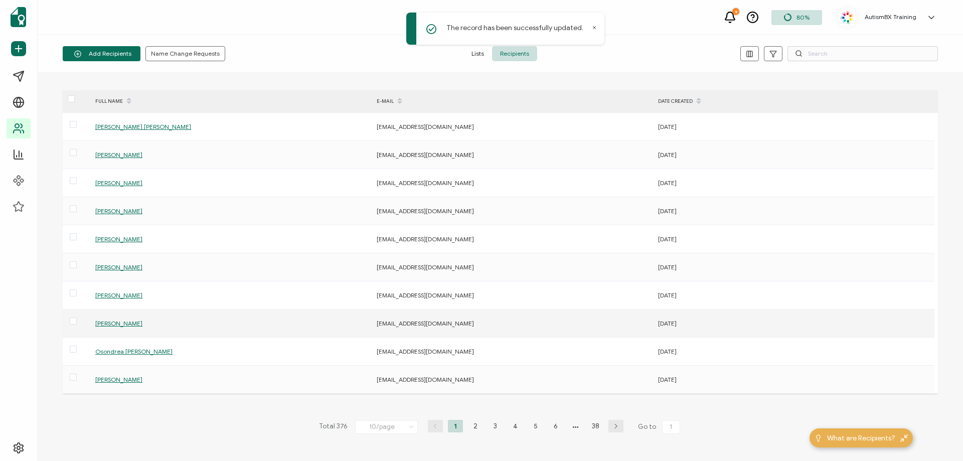
click at [122, 325] on span "[PERSON_NAME]" at bounding box center [118, 324] width 47 height 8
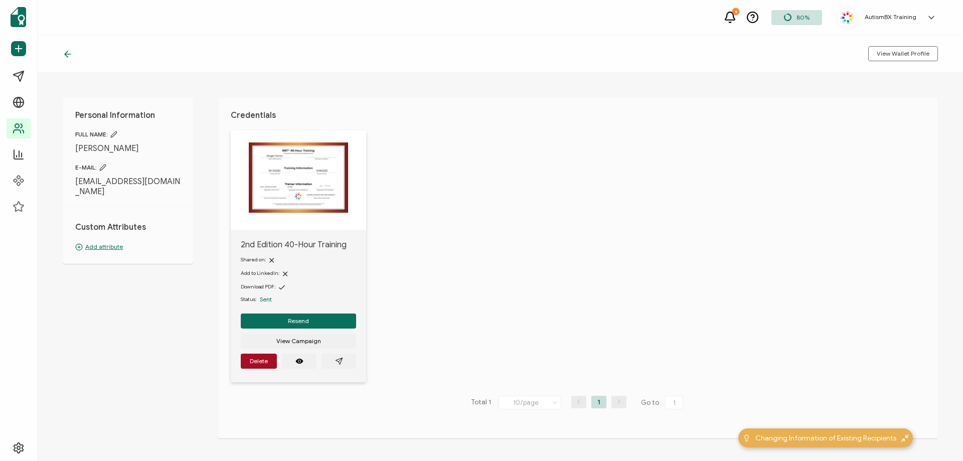
click at [112, 242] on p "Add attribute" at bounding box center [127, 246] width 105 height 9
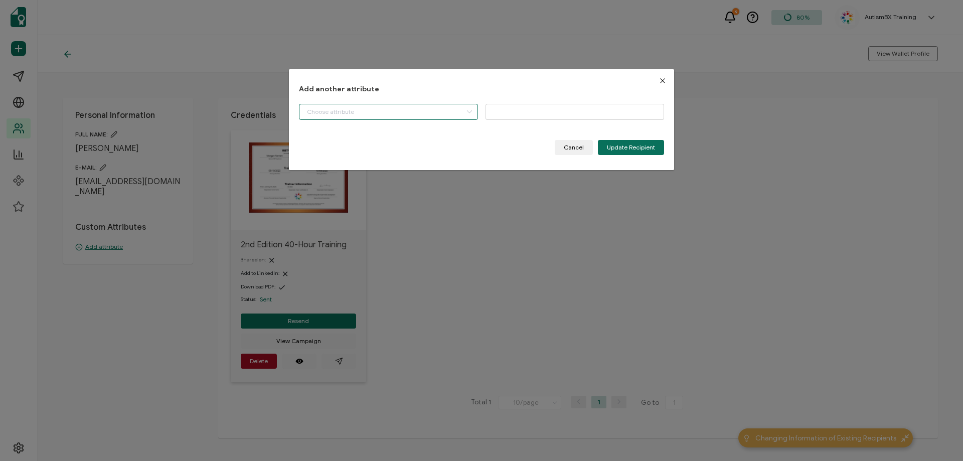
click at [410, 107] on input "dialog" at bounding box center [388, 112] width 179 height 16
click at [361, 140] on li "Start Date" at bounding box center [389, 137] width 185 height 17
type input "Start Date"
click at [557, 111] on input "dialog" at bounding box center [575, 112] width 179 height 16
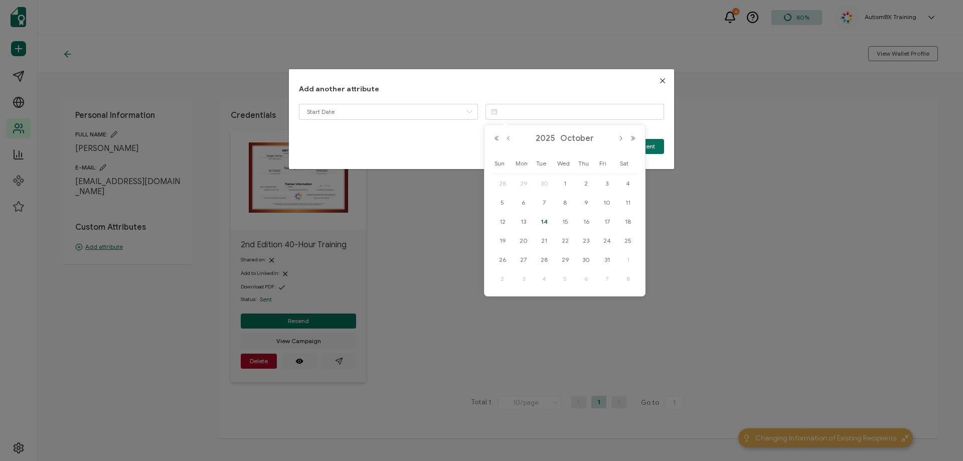
click at [509, 141] on button "Previous Month" at bounding box center [509, 138] width 12 height 7
click at [589, 222] on span "18" at bounding box center [586, 222] width 12 height 12
type input "[DATE]"
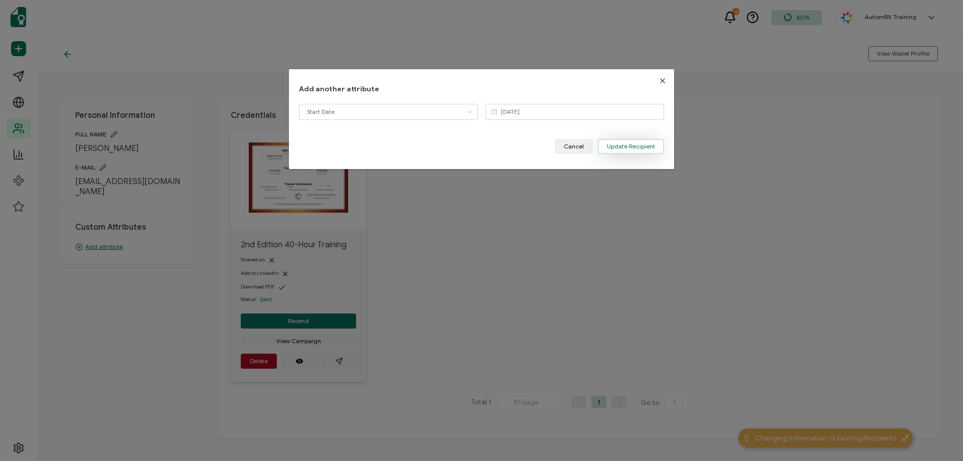
click at [635, 146] on span "Update Recipient" at bounding box center [631, 146] width 48 height 6
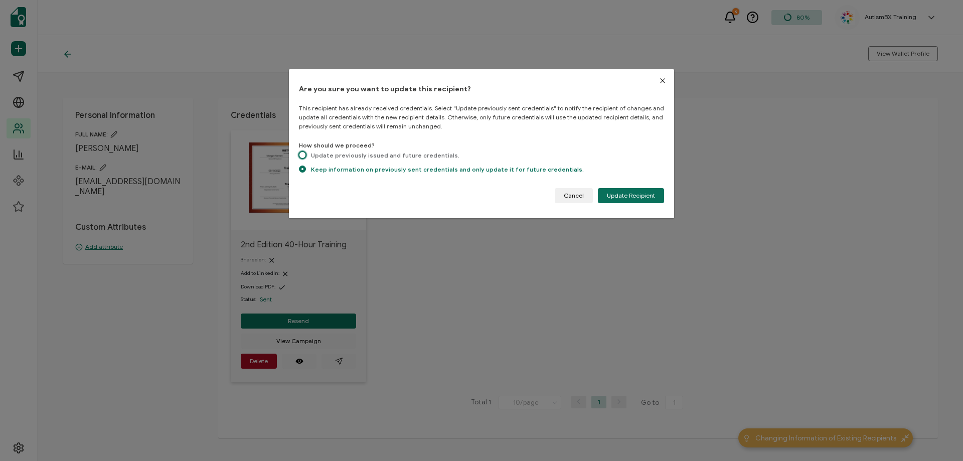
click at [302, 154] on span "dialog" at bounding box center [302, 154] width 7 height 7
click at [302, 154] on input "Update previously issued and future credentials." at bounding box center [302, 155] width 7 height 9
radio input "true"
radio input "false"
click at [624, 194] on span "Update Recipient" at bounding box center [631, 196] width 48 height 6
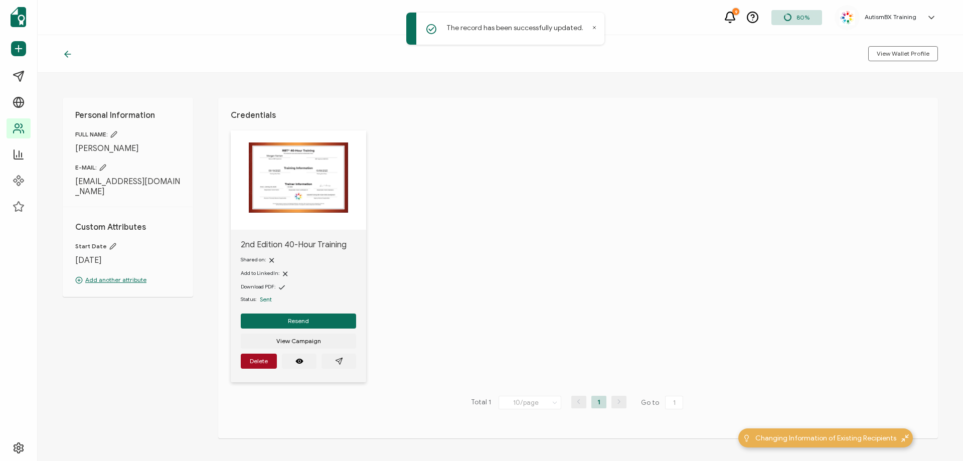
click at [63, 51] on icon at bounding box center [68, 54] width 10 height 10
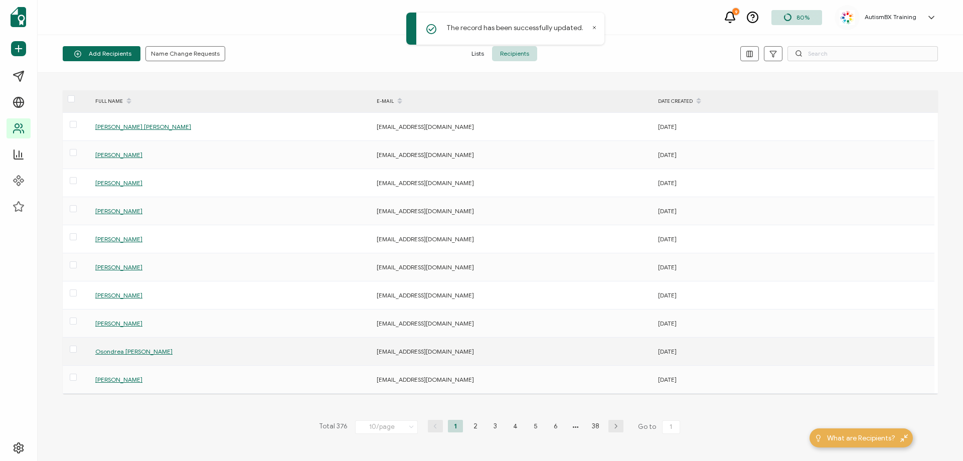
click at [129, 353] on span "Osondrea [PERSON_NAME]" at bounding box center [133, 352] width 77 height 8
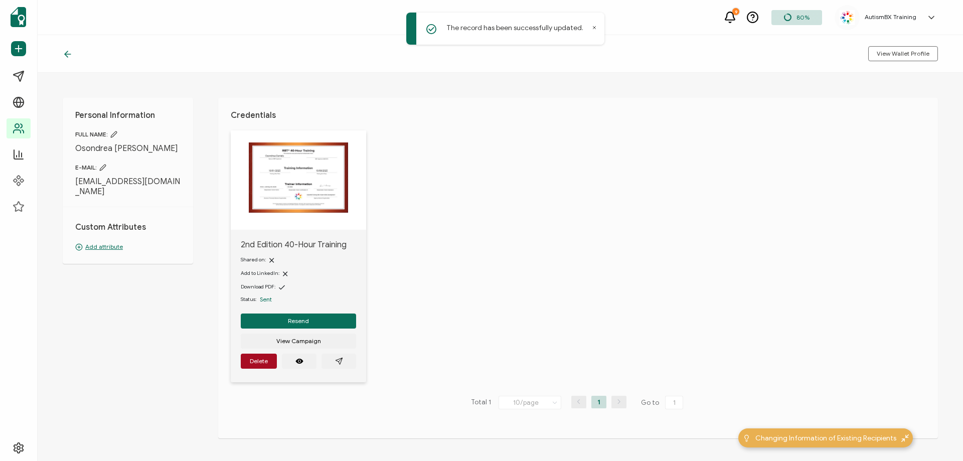
click at [106, 242] on p "Add attribute" at bounding box center [127, 246] width 105 height 9
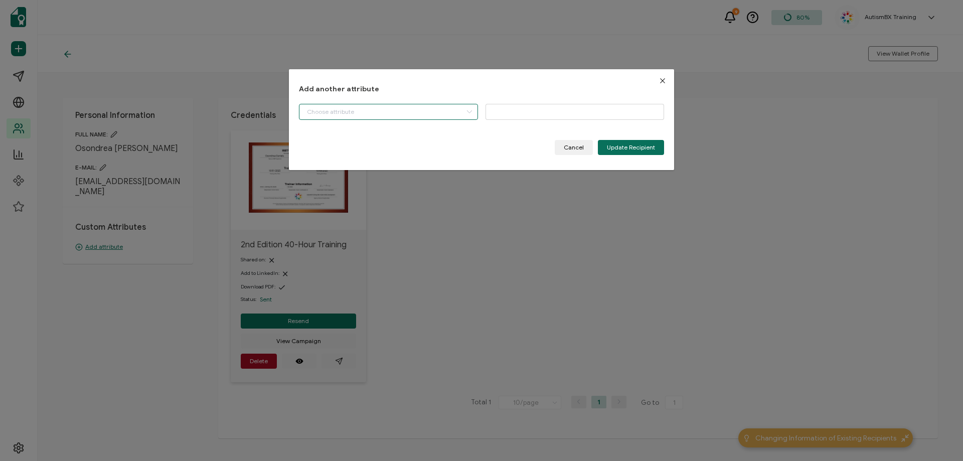
click at [452, 105] on input "dialog" at bounding box center [388, 112] width 179 height 16
click at [426, 135] on li "Start Date" at bounding box center [389, 137] width 185 height 17
type input "Start Date"
click at [533, 110] on input "dialog" at bounding box center [575, 112] width 179 height 16
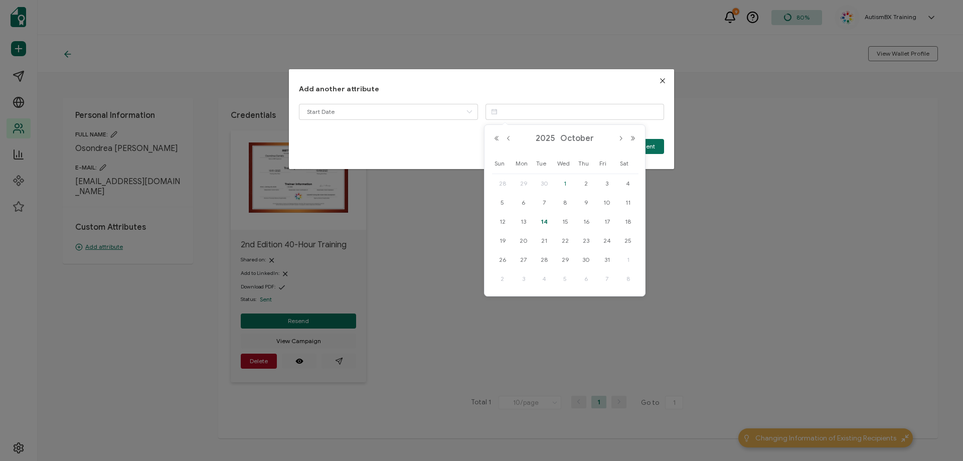
click at [566, 181] on span "1" at bounding box center [565, 184] width 12 height 12
type input "[DATE]"
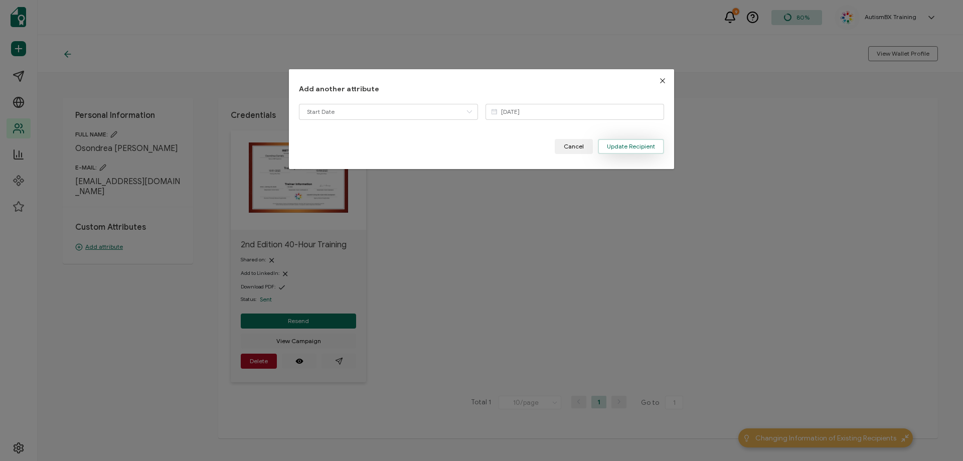
click at [617, 145] on span "Update Recipient" at bounding box center [631, 146] width 48 height 6
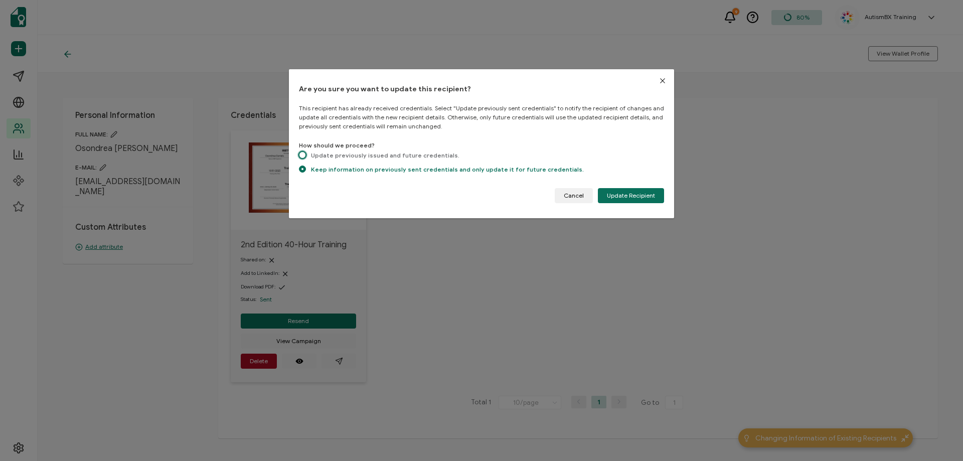
click at [302, 154] on span "dialog" at bounding box center [302, 154] width 7 height 7
click at [302, 154] on input "Update previously issued and future credentials." at bounding box center [302, 155] width 7 height 9
radio input "true"
radio input "false"
click at [619, 193] on span "Update Recipient" at bounding box center [631, 196] width 48 height 6
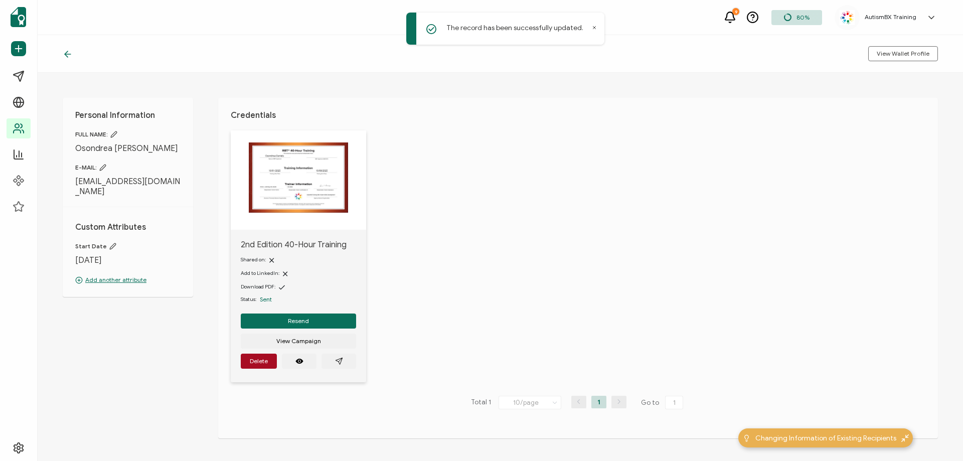
click at [68, 54] on icon at bounding box center [68, 54] width 6 height 0
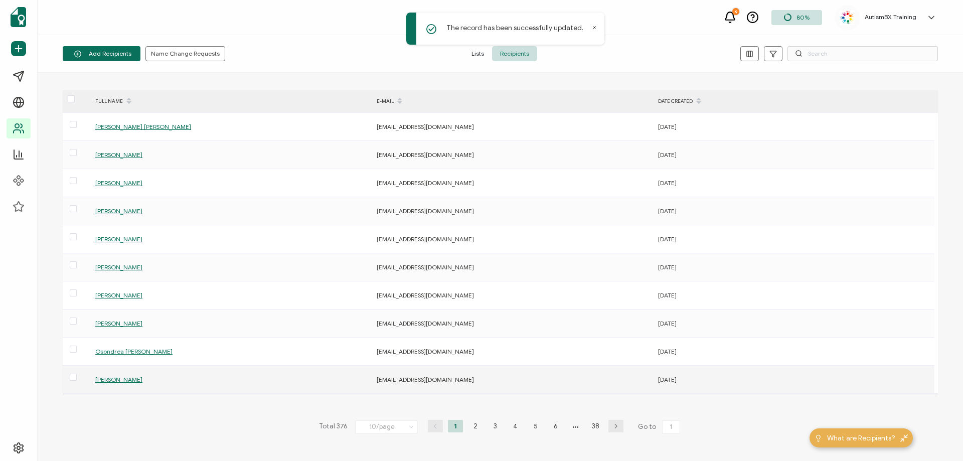
click at [122, 378] on span "[PERSON_NAME]" at bounding box center [118, 380] width 47 height 8
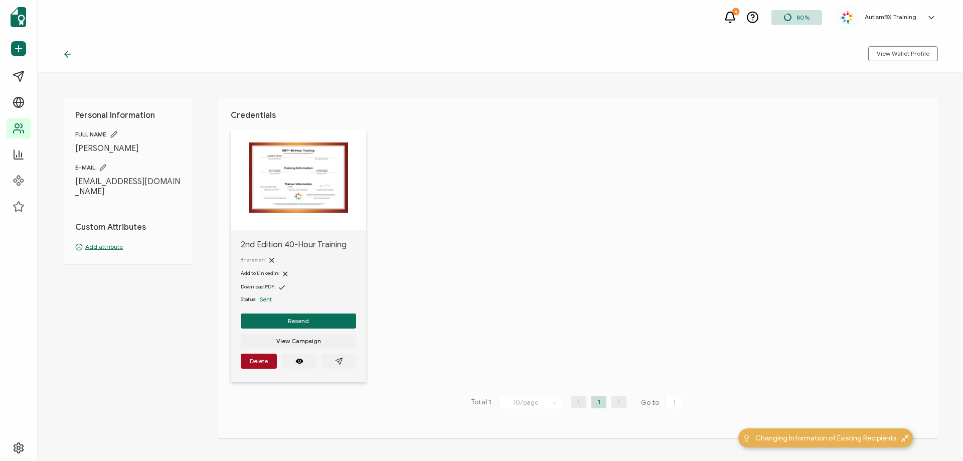
click at [115, 242] on p "Add attribute" at bounding box center [127, 246] width 105 height 9
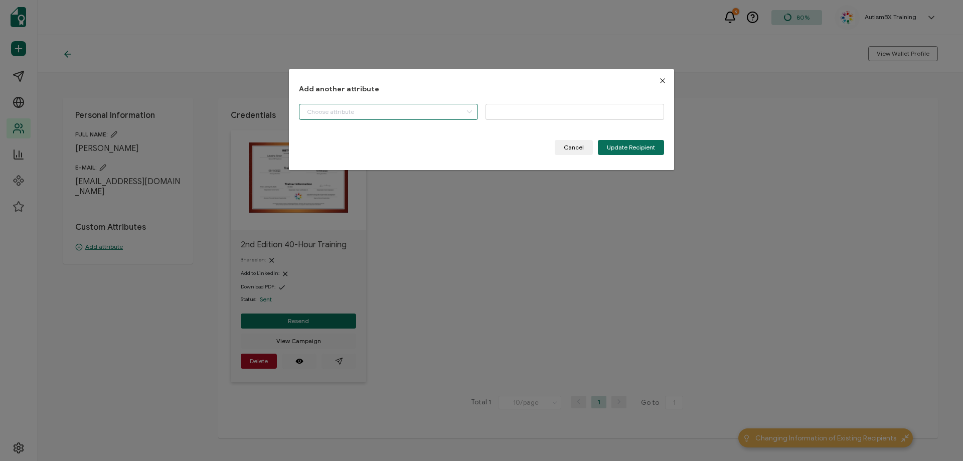
click at [434, 114] on input "dialog" at bounding box center [388, 112] width 179 height 16
click at [394, 140] on li "Start Date" at bounding box center [389, 137] width 185 height 17
type input "Start Date"
click at [588, 118] on input "dialog" at bounding box center [575, 112] width 179 height 16
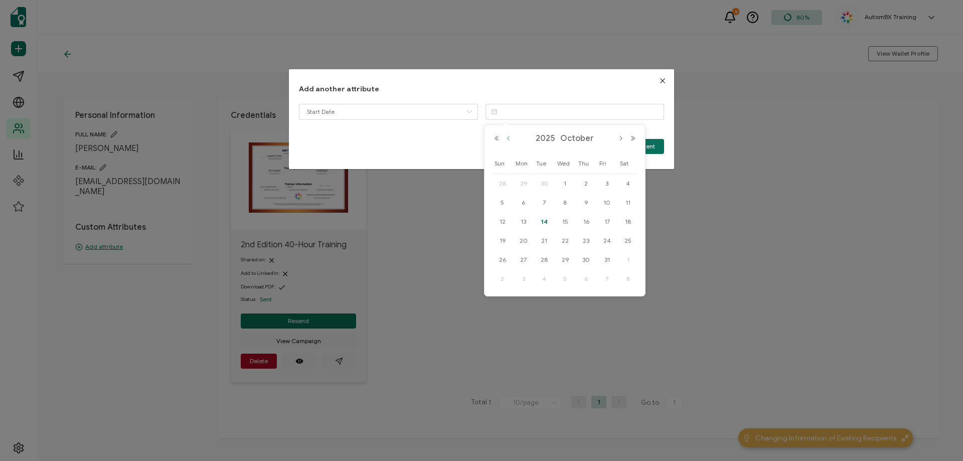
click at [509, 141] on button "Previous Month" at bounding box center [509, 138] width 12 height 7
click at [571, 200] on div "10" at bounding box center [565, 202] width 21 height 15
type input "[DATE]"
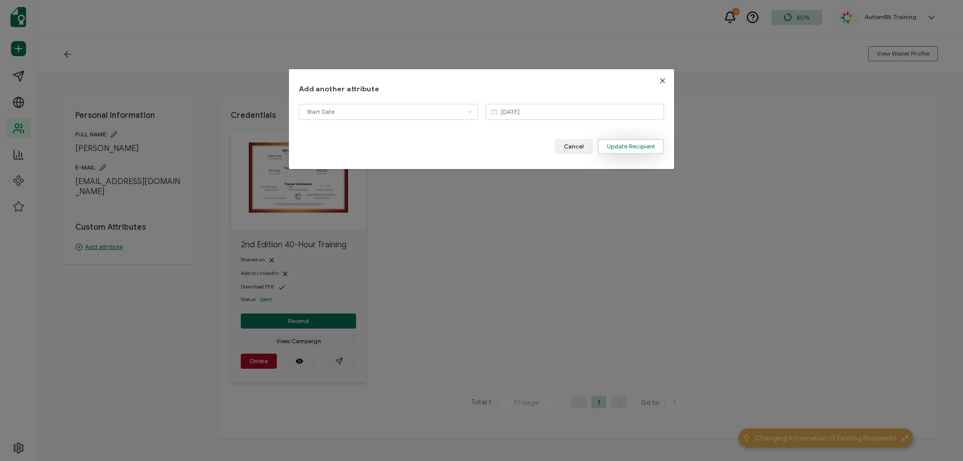
click at [643, 144] on span "Update Recipient" at bounding box center [631, 146] width 48 height 6
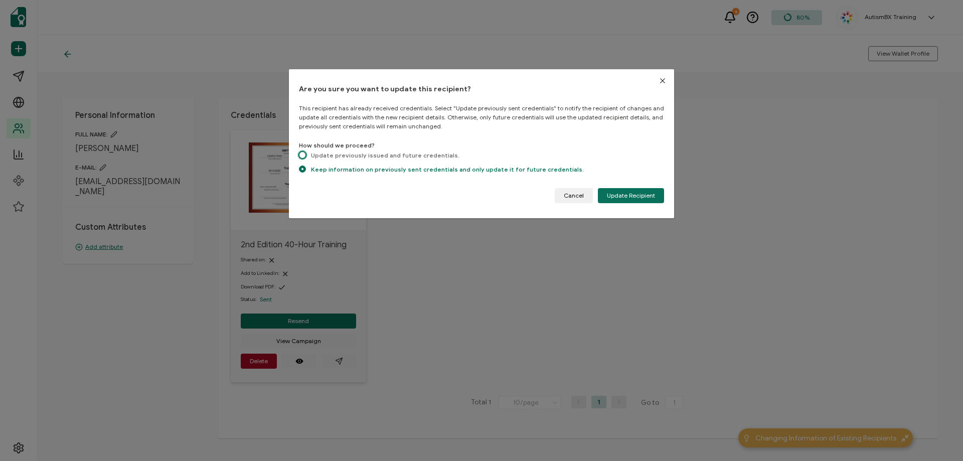
click at [301, 157] on span "dialog" at bounding box center [302, 154] width 7 height 7
click at [301, 157] on input "Update previously issued and future credentials." at bounding box center [302, 155] width 7 height 9
radio input "true"
radio input "false"
click at [640, 196] on span "Update Recipient" at bounding box center [631, 196] width 48 height 6
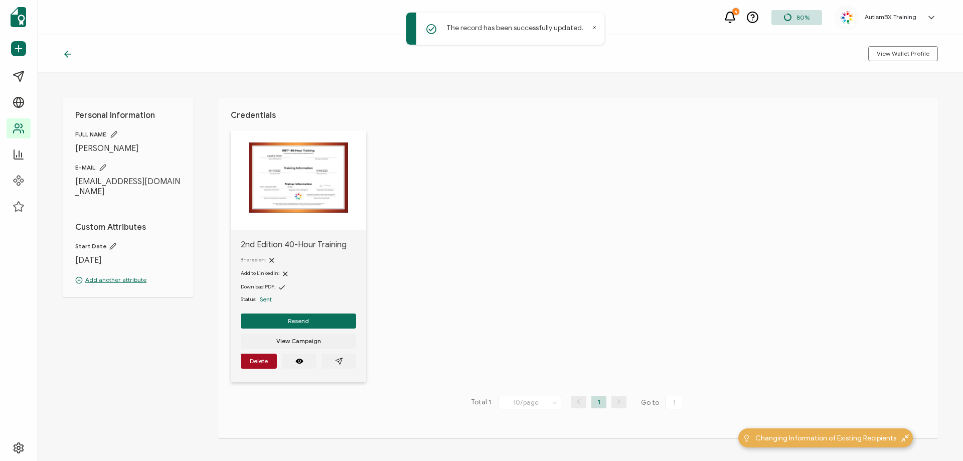
click at [72, 54] on icon at bounding box center [68, 54] width 10 height 10
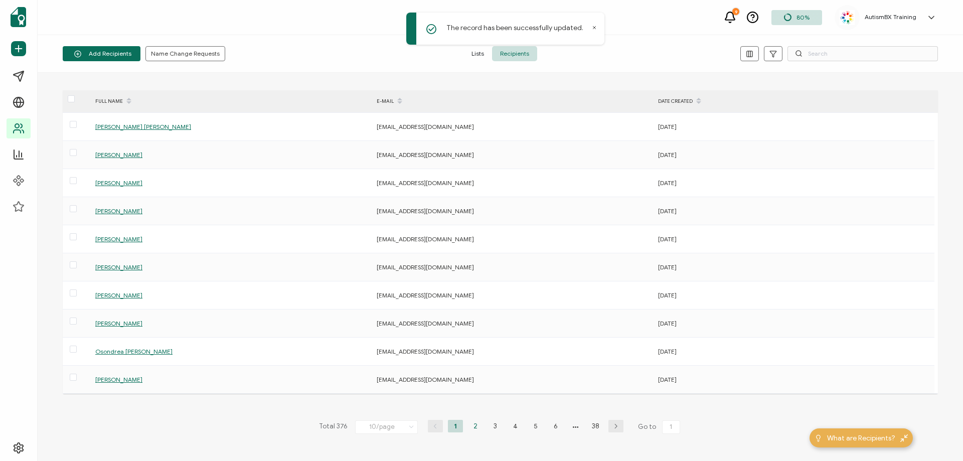
click at [474, 430] on li "2" at bounding box center [475, 426] width 15 height 13
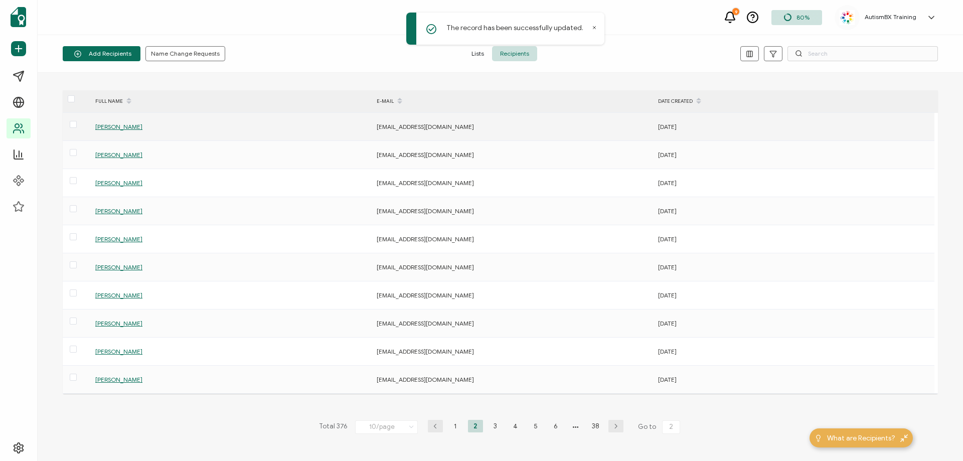
click at [123, 127] on span "[PERSON_NAME]" at bounding box center [118, 127] width 47 height 8
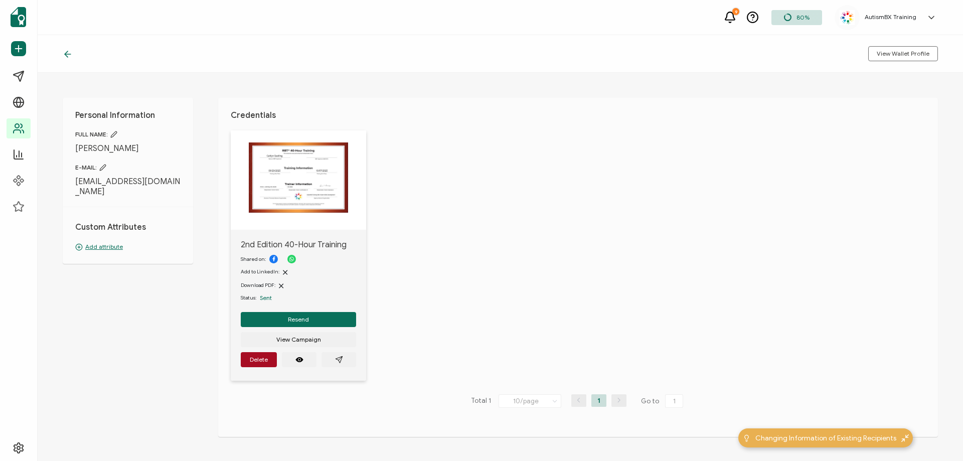
click at [106, 242] on p "Add attribute" at bounding box center [127, 246] width 105 height 9
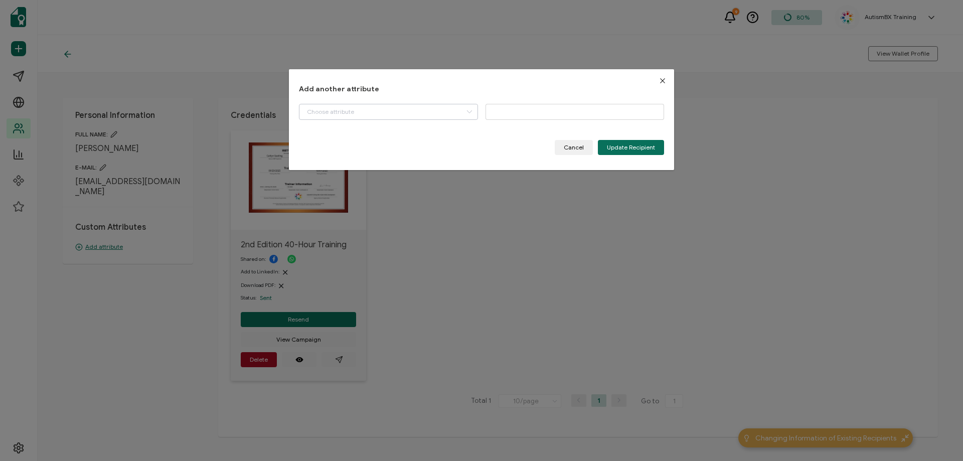
drag, startPoint x: 440, startPoint y: 102, endPoint x: 442, endPoint y: 114, distance: 12.7
click at [440, 102] on div "Add another attribute Start Date BACB ID Please enter a valid name. Cancel Upda…" at bounding box center [481, 119] width 365 height 71
click at [444, 117] on input "dialog" at bounding box center [388, 112] width 179 height 16
click at [436, 128] on ul "Start Date BACB ID" at bounding box center [389, 146] width 180 height 40
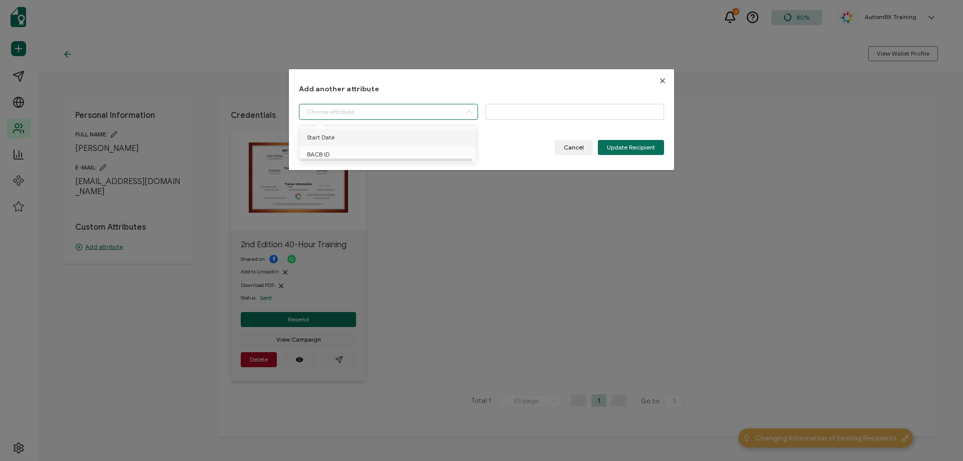
drag, startPoint x: 432, startPoint y: 139, endPoint x: 456, endPoint y: 128, distance: 26.2
click at [430, 138] on li "Start Date" at bounding box center [389, 137] width 185 height 17
type input "Start Date"
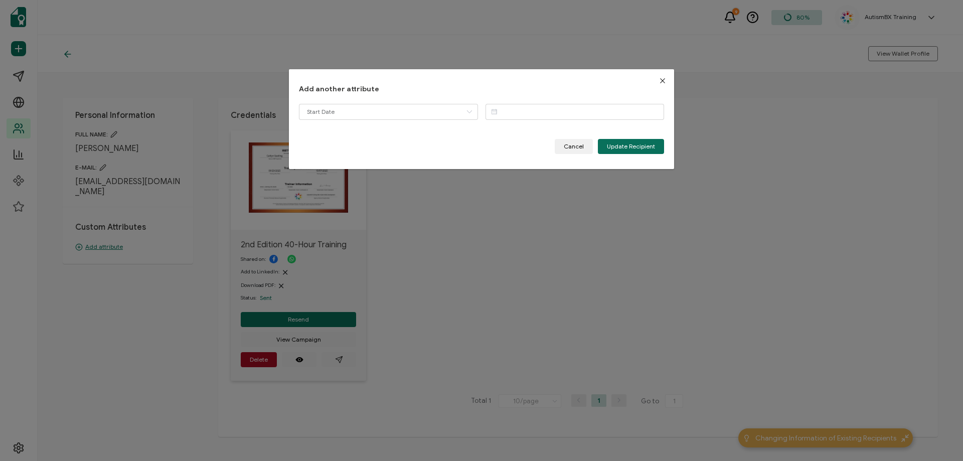
click at [541, 103] on div "Add another attribute Start Date Please enter a valid name. Cancel Update Recip…" at bounding box center [481, 119] width 365 height 70
click at [544, 113] on input "dialog" at bounding box center [575, 112] width 179 height 16
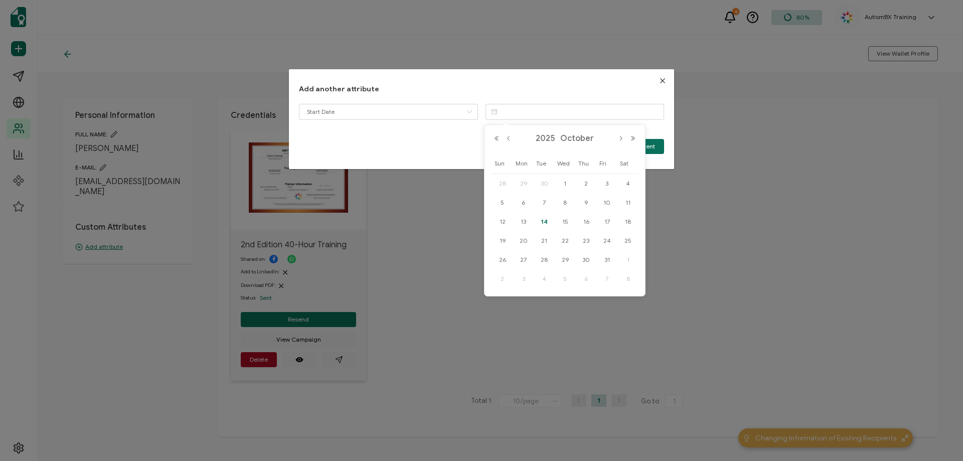
click at [521, 184] on span "29" at bounding box center [524, 184] width 12 height 12
type input "[DATE]"
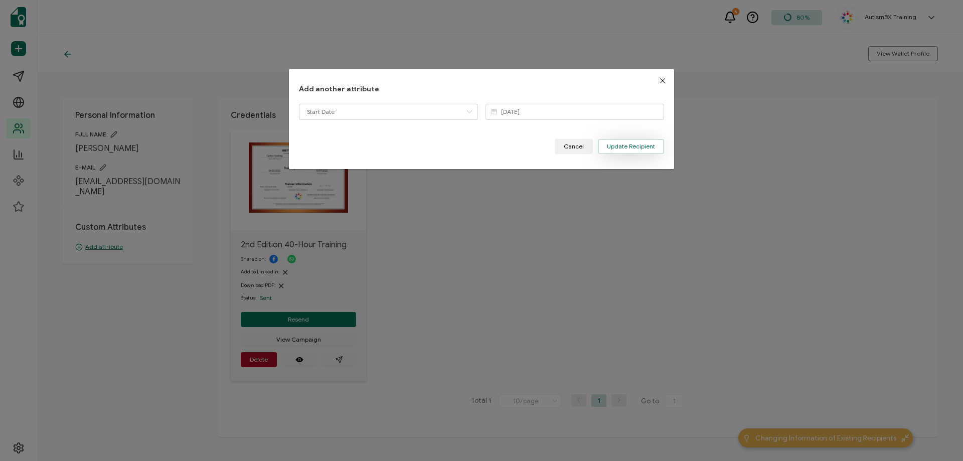
click at [656, 149] on button "Update Recipient" at bounding box center [631, 146] width 66 height 15
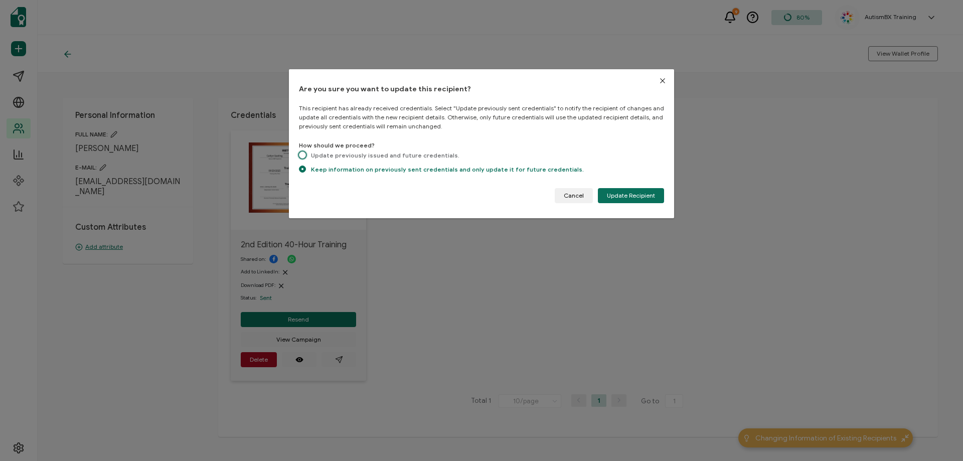
click at [303, 155] on span "dialog" at bounding box center [302, 154] width 7 height 7
click at [303, 155] on input "Update previously issued and future credentials." at bounding box center [302, 155] width 7 height 9
radio input "true"
radio input "false"
click at [638, 198] on span "Update Recipient" at bounding box center [631, 196] width 48 height 6
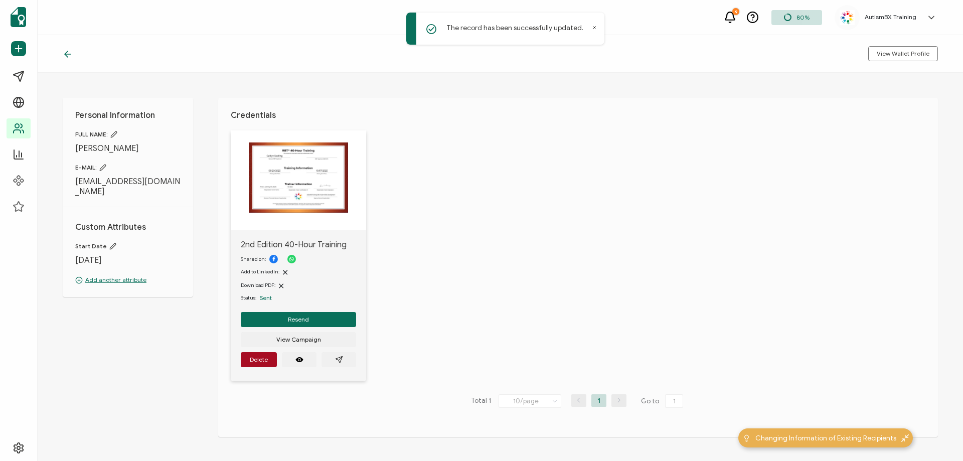
click at [67, 53] on icon at bounding box center [68, 54] width 10 height 10
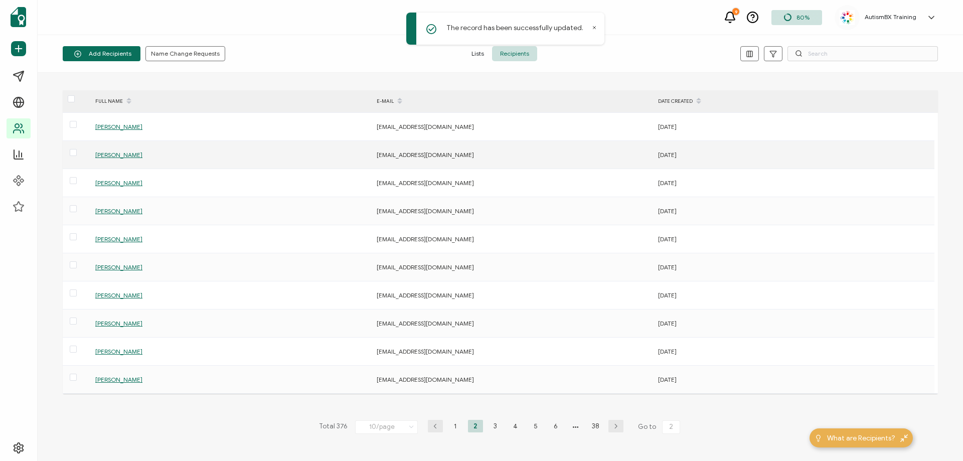
click at [104, 153] on span "[PERSON_NAME]" at bounding box center [118, 155] width 47 height 8
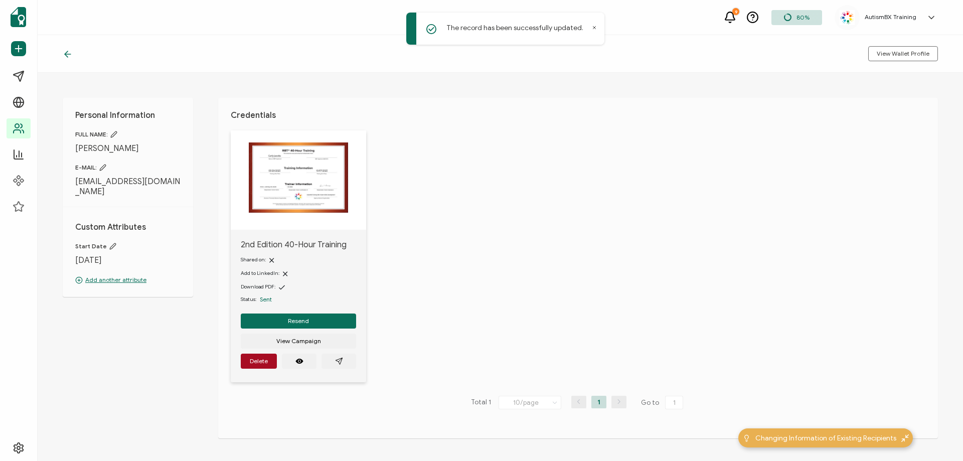
click at [67, 53] on icon at bounding box center [68, 54] width 10 height 10
